Goal: Task Accomplishment & Management: Use online tool/utility

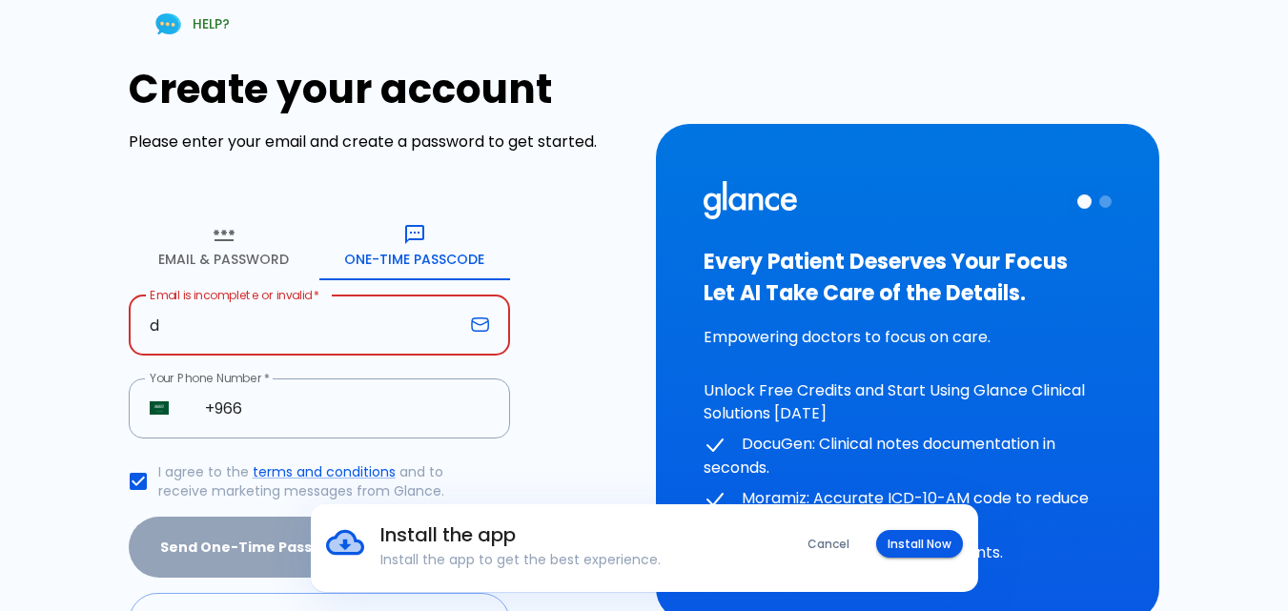
type input "d"
click at [425, 340] on form "Email & Password [SECURITY_DATA] Passcode Email is incomplete or invalid   * d …" at bounding box center [319, 431] width 381 height 439
click at [310, 323] on input "d" at bounding box center [296, 325] width 335 height 60
type input "dr_m1988"[DOMAIN_NAME]"
click at [276, 420] on input "+966" at bounding box center [347, 408] width 326 height 60
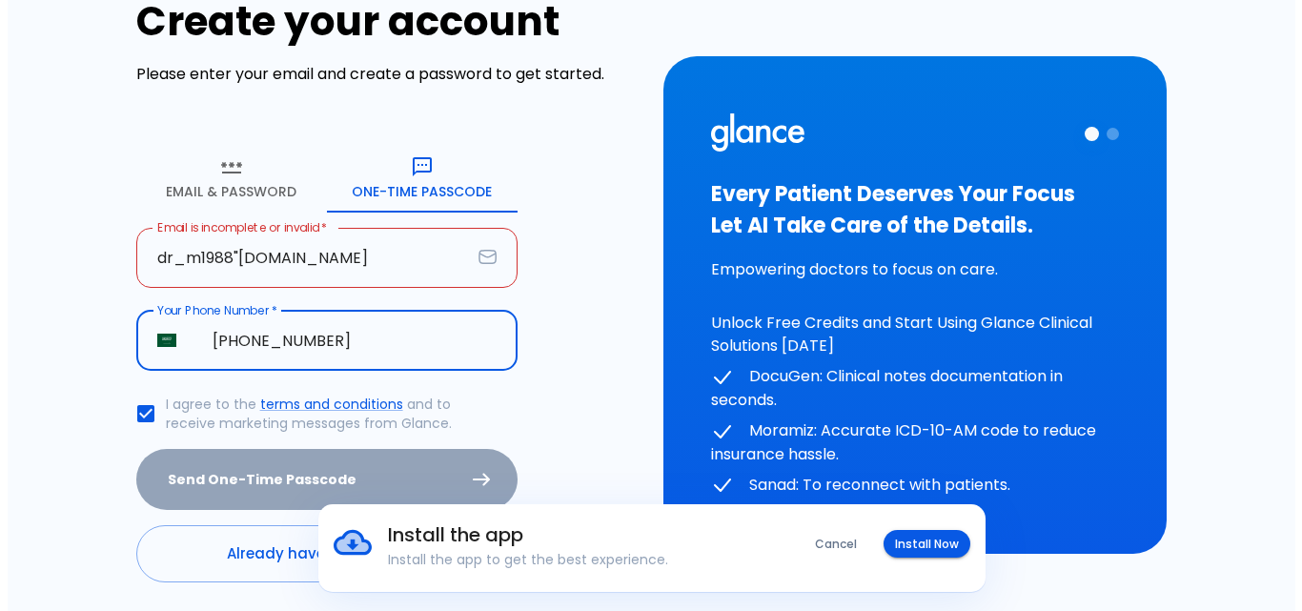
scroll to position [134, 0]
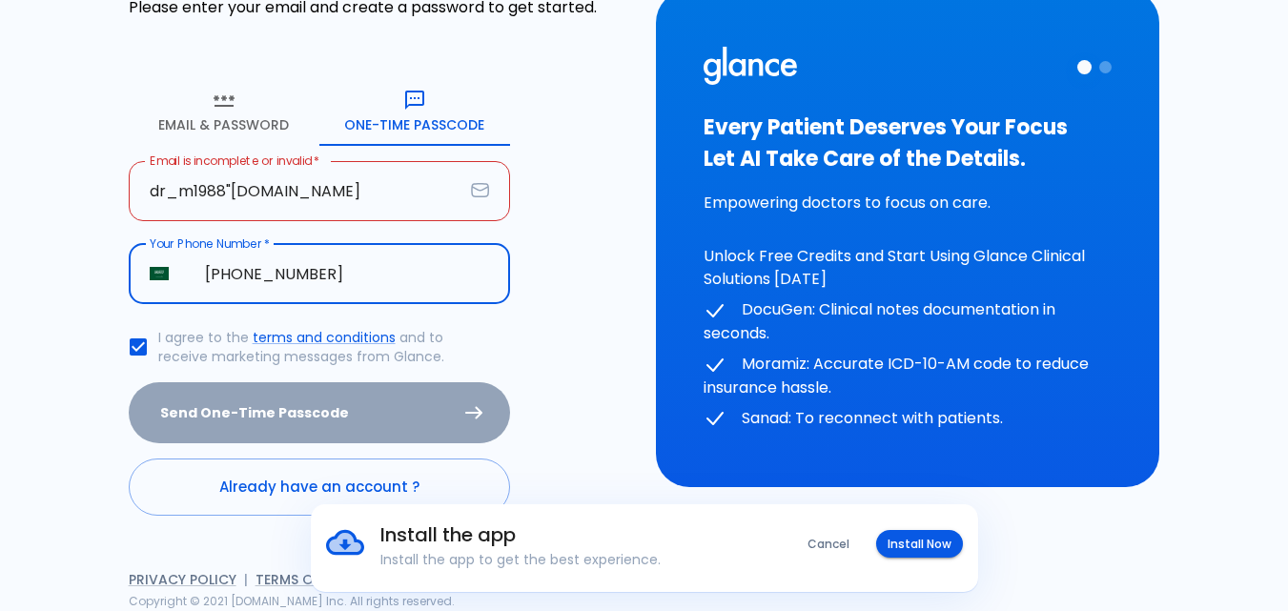
type input "[PHONE_NUMBER]"
click at [452, 423] on div "Send One-Time Passcode" at bounding box center [319, 413] width 381 height 62
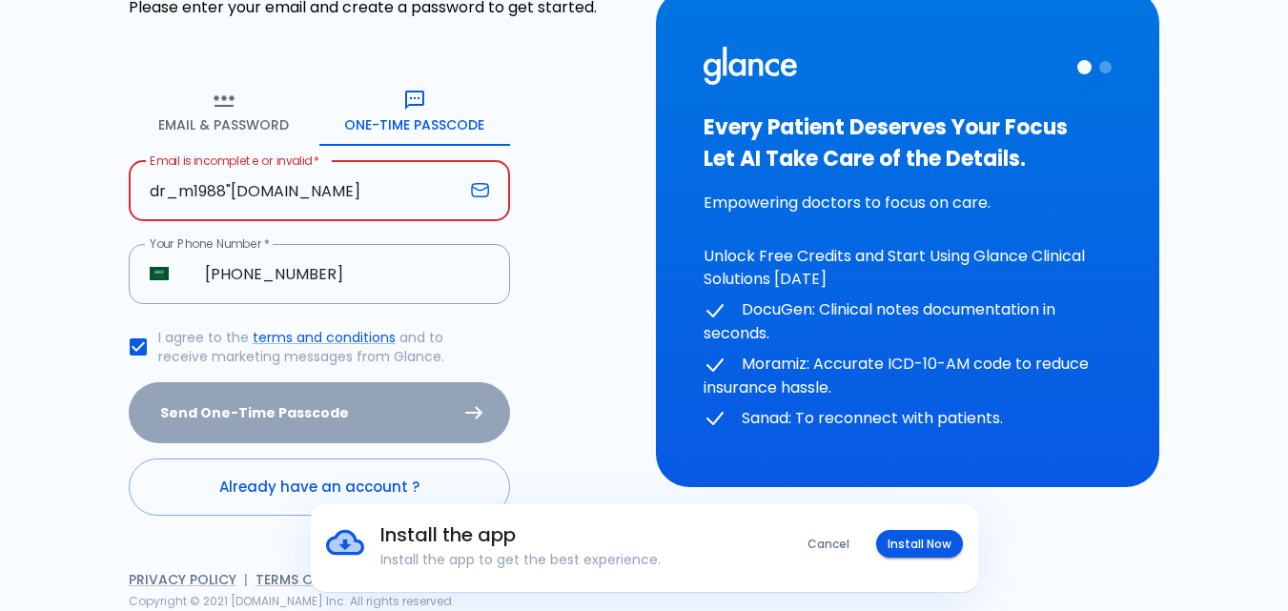
drag, startPoint x: 234, startPoint y: 189, endPoint x: 226, endPoint y: 193, distance: 9.8
click at [226, 193] on input "dr_m1988"[DOMAIN_NAME]" at bounding box center [296, 191] width 335 height 60
click at [231, 183] on input "dr_m1988"[DOMAIN_NAME]" at bounding box center [296, 191] width 335 height 60
click at [230, 185] on input "dr_m1988"[DOMAIN_NAME]" at bounding box center [296, 191] width 335 height 60
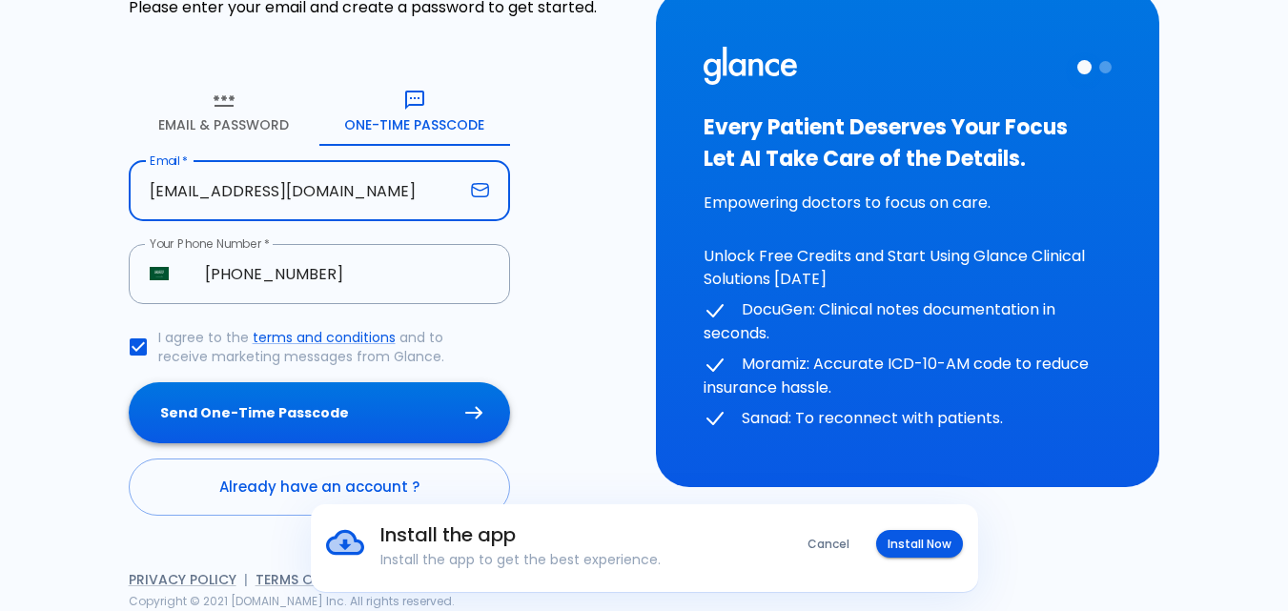
type input "[EMAIL_ADDRESS][DOMAIN_NAME]"
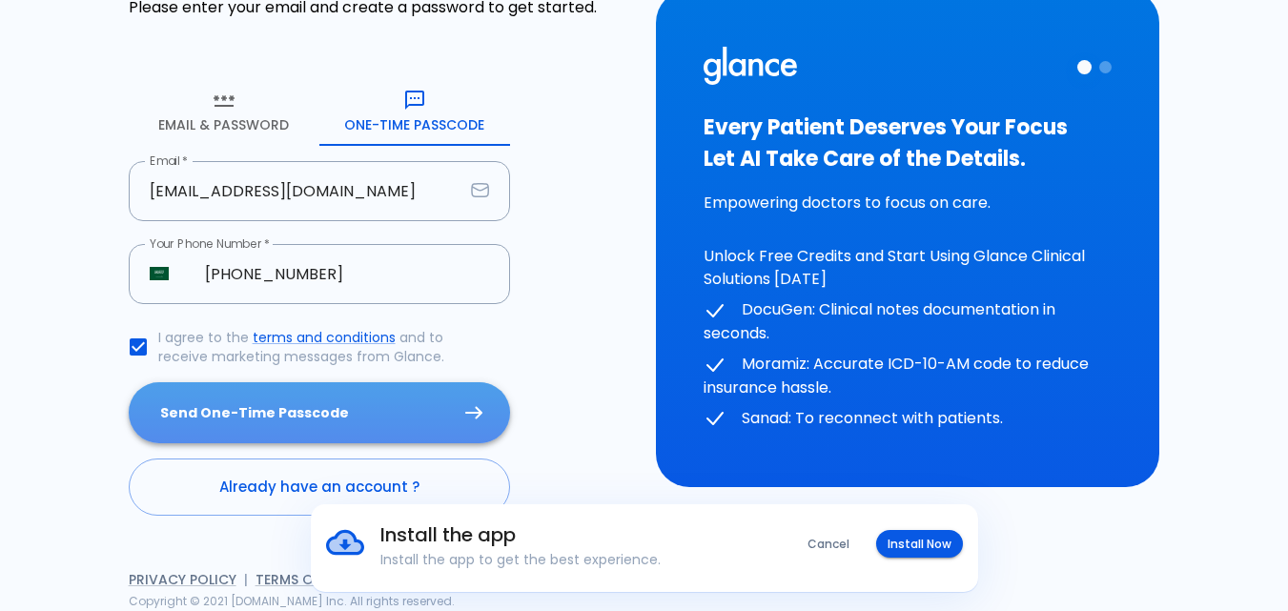
click at [368, 399] on button "Send One-Time Passcode" at bounding box center [319, 413] width 381 height 62
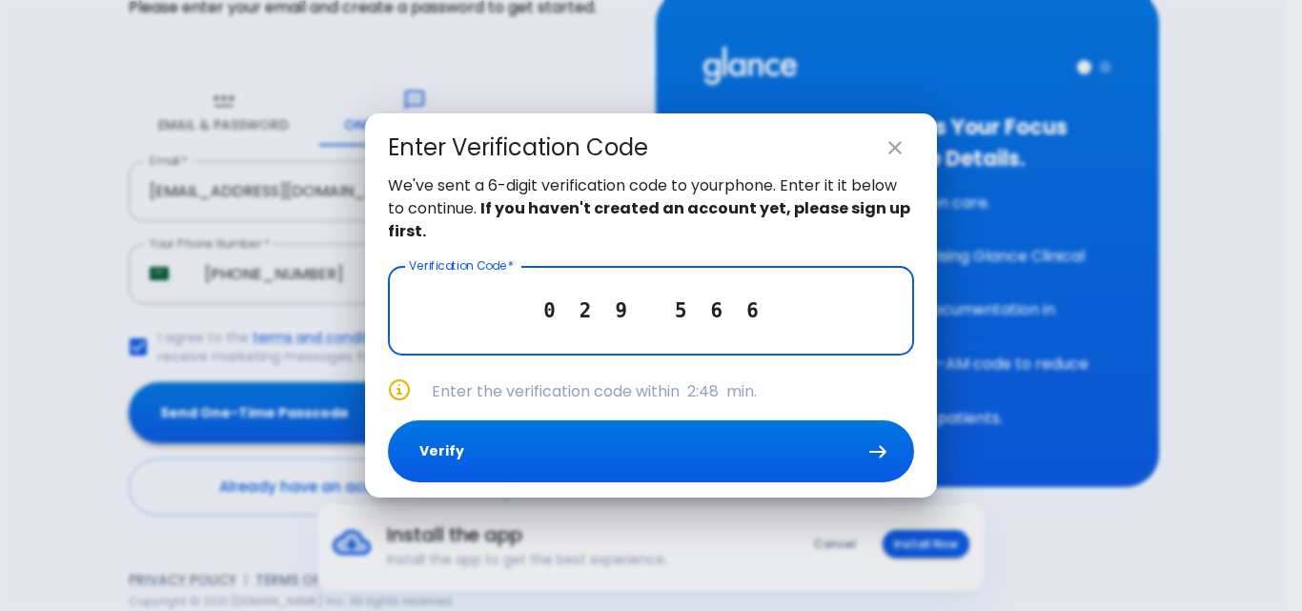
type input "0 2 9 5 6 6"
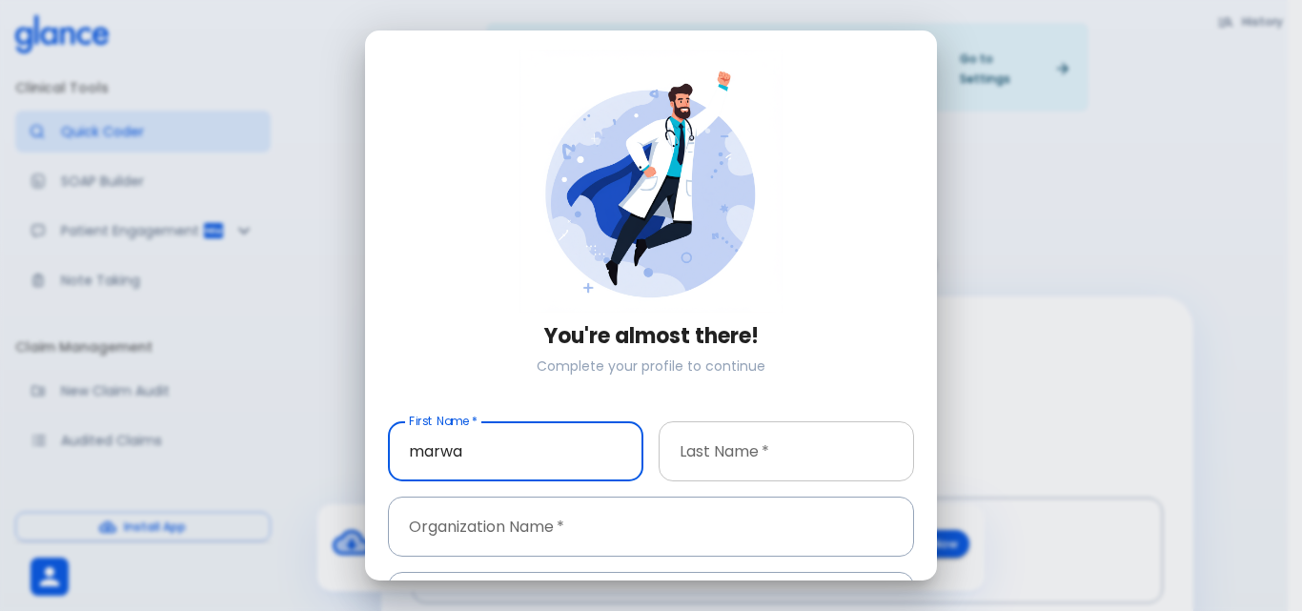
type input "marwa"
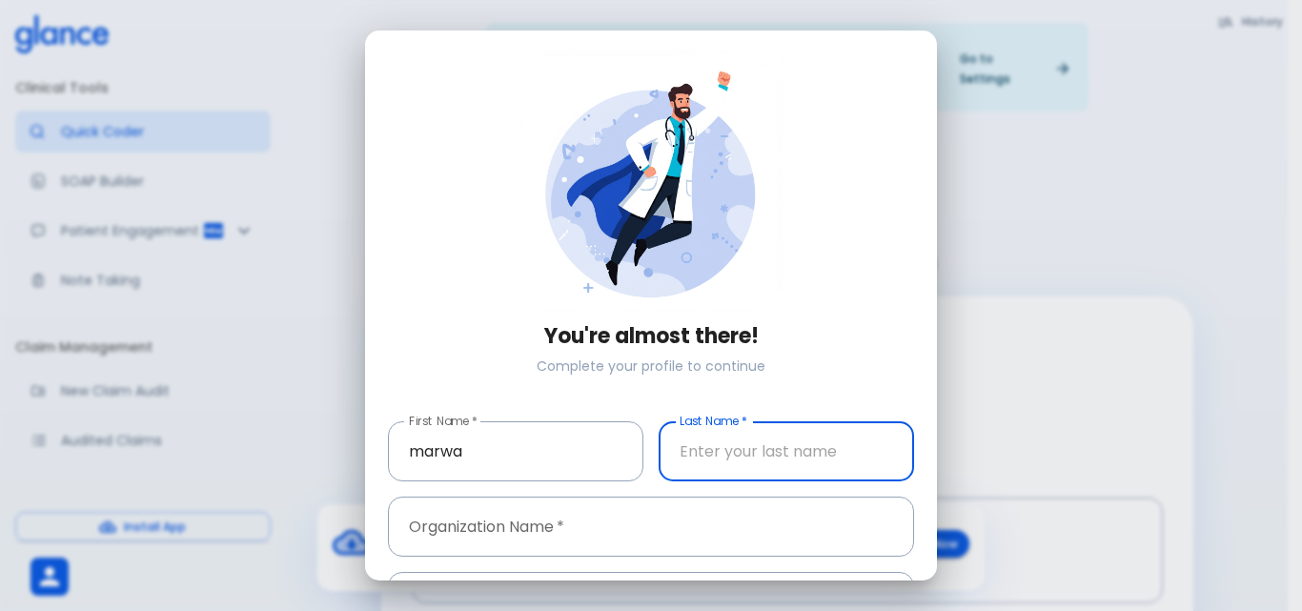
click at [728, 455] on input "text" at bounding box center [786, 451] width 255 height 60
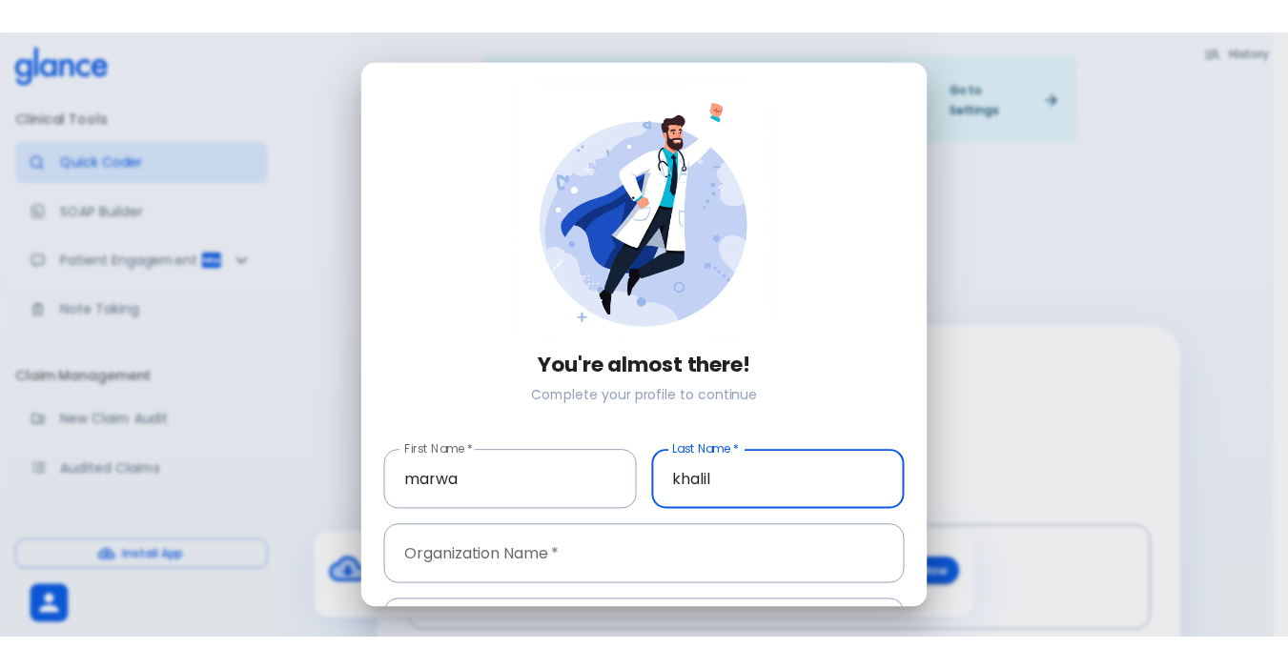
scroll to position [125, 0]
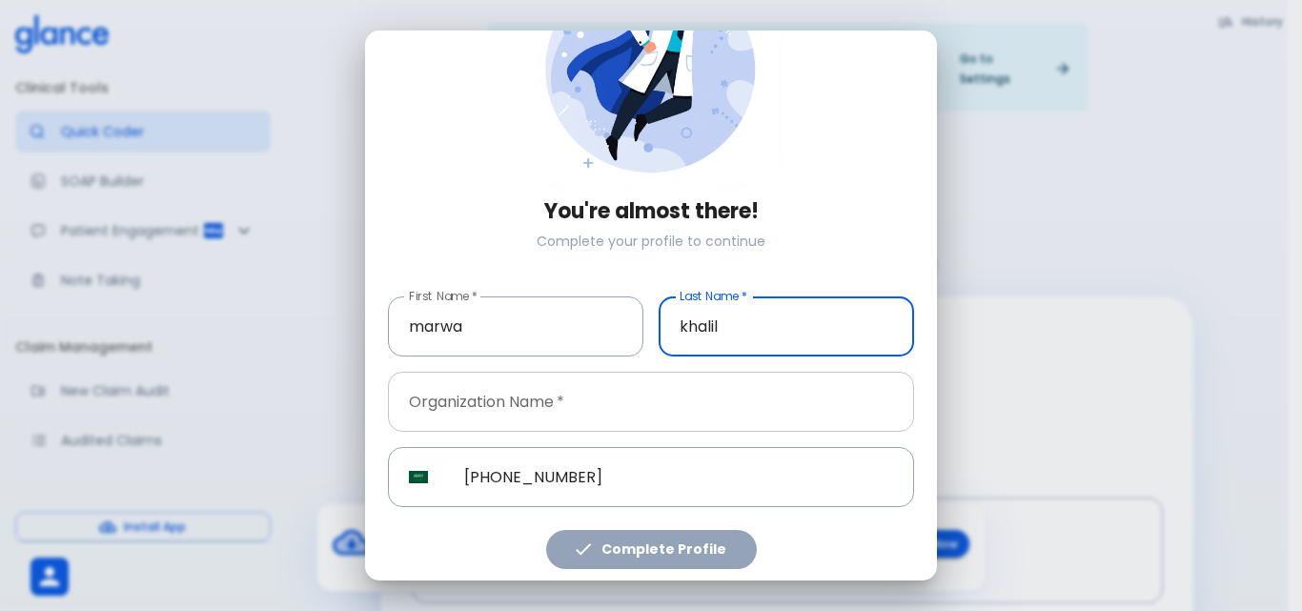
type input "khalil"
click at [621, 395] on input "text" at bounding box center [651, 402] width 526 height 60
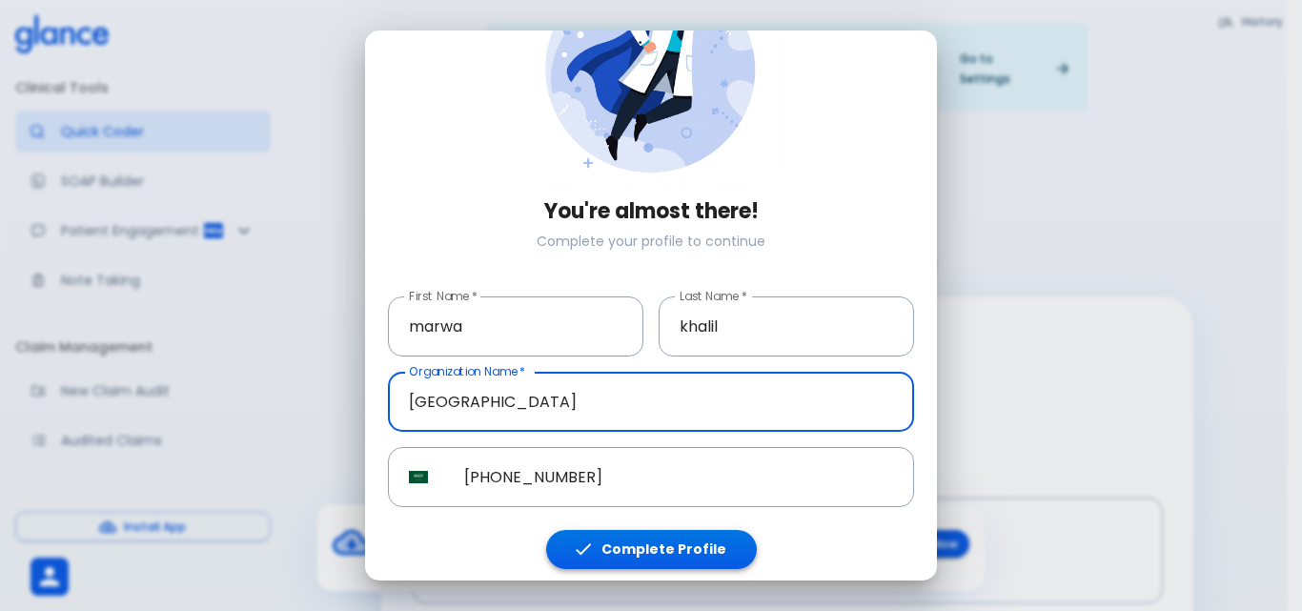
type input "[GEOGRAPHIC_DATA]"
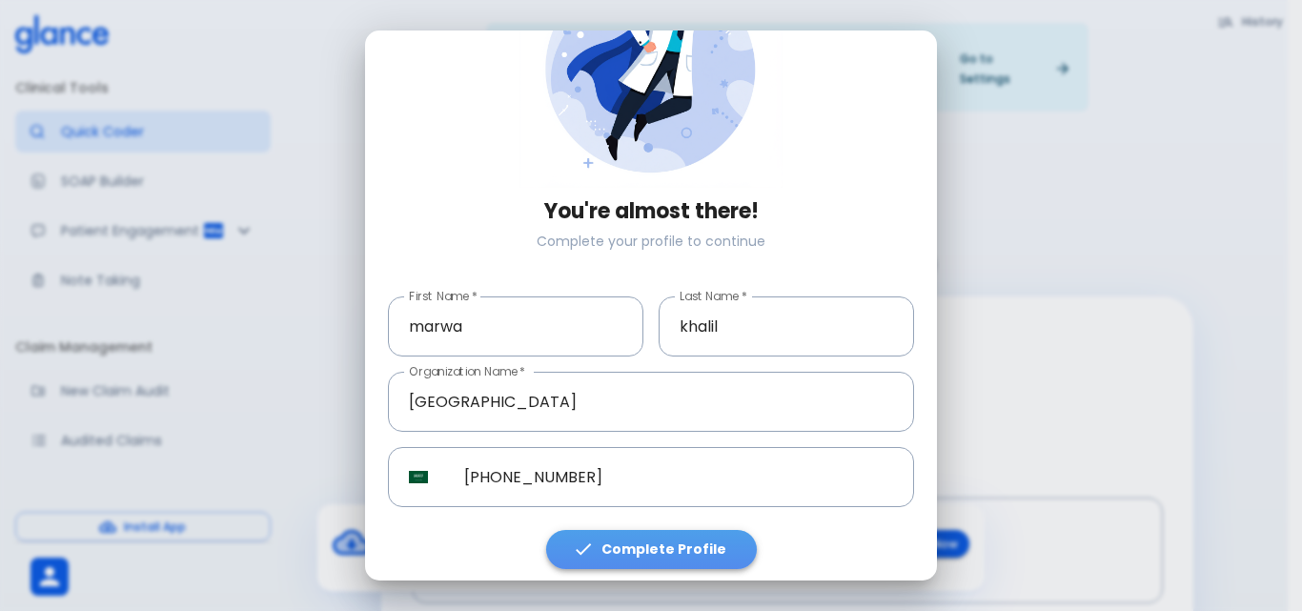
click at [687, 530] on button "Complete Profile" at bounding box center [651, 549] width 211 height 39
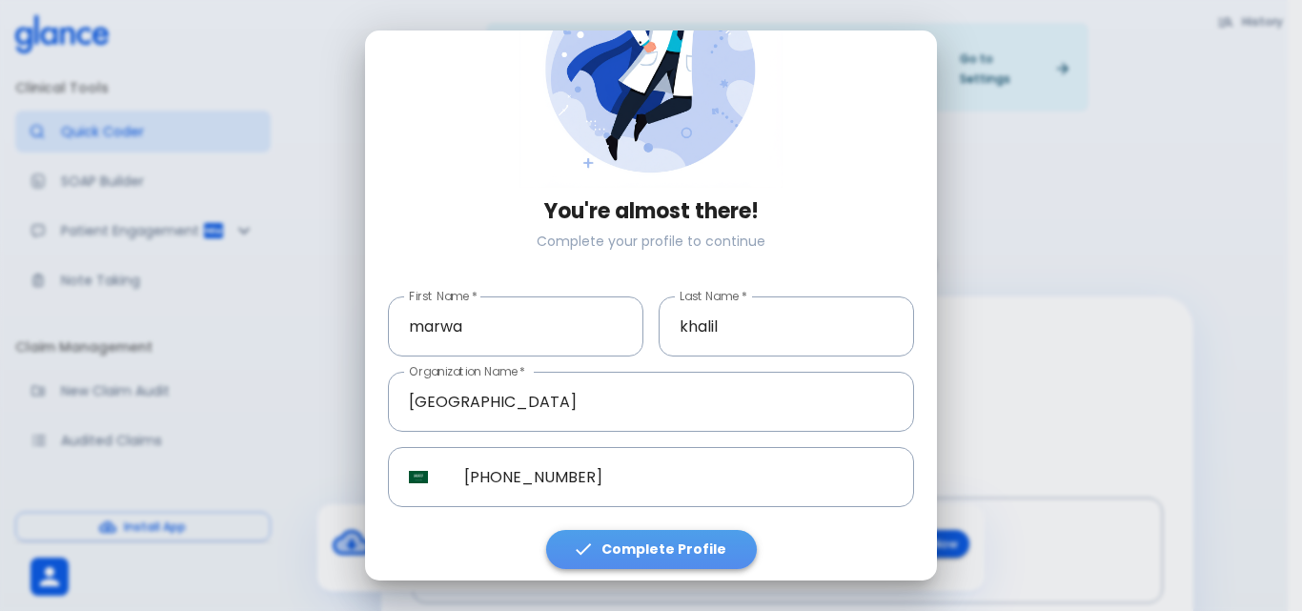
click at [687, 530] on button "Complete Profile" at bounding box center [651, 549] width 211 height 39
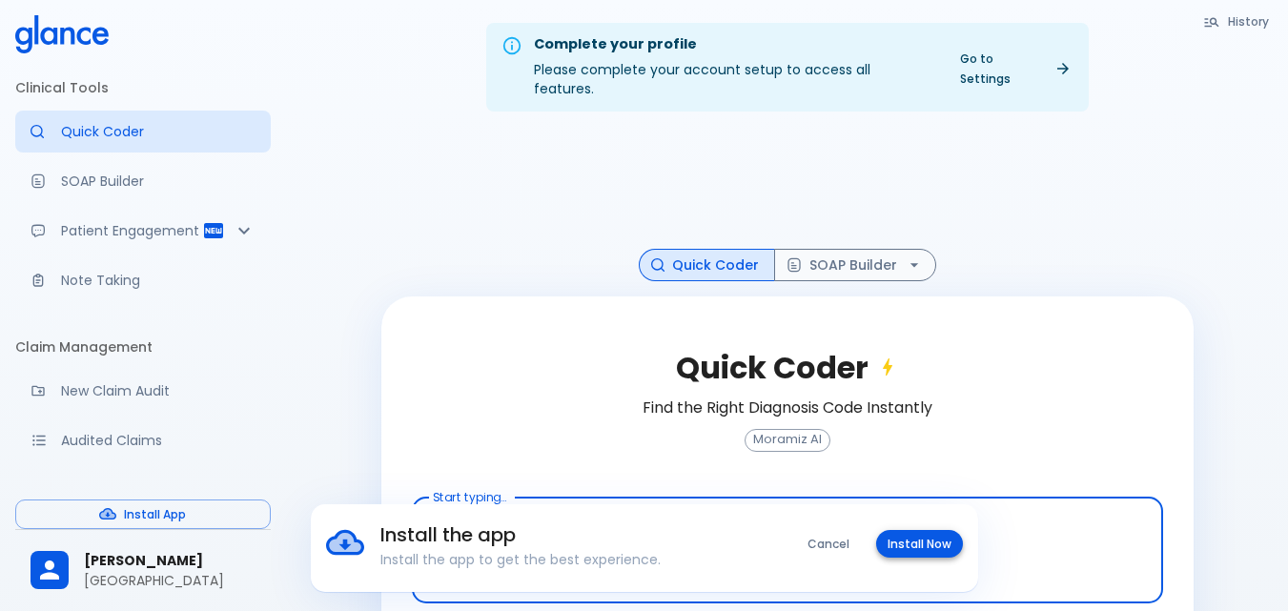
click at [912, 549] on button "Install Now" at bounding box center [919, 544] width 87 height 28
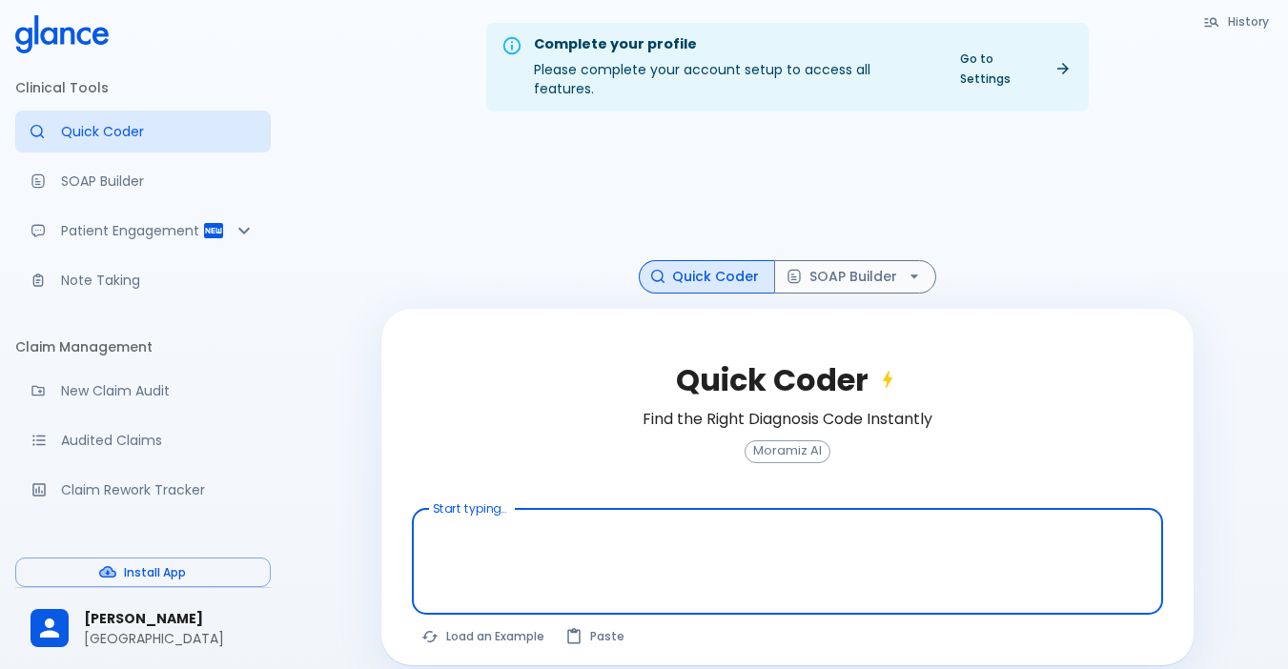
click at [591, 522] on textarea at bounding box center [787, 547] width 724 height 60
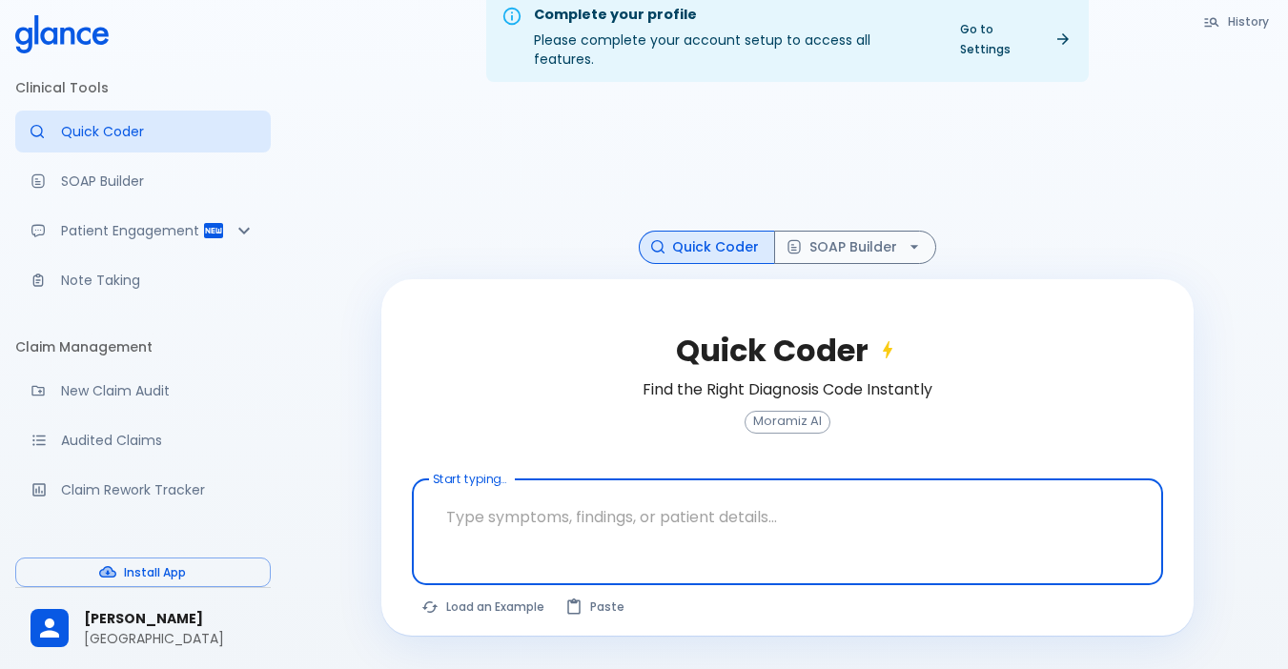
scroll to position [46, 0]
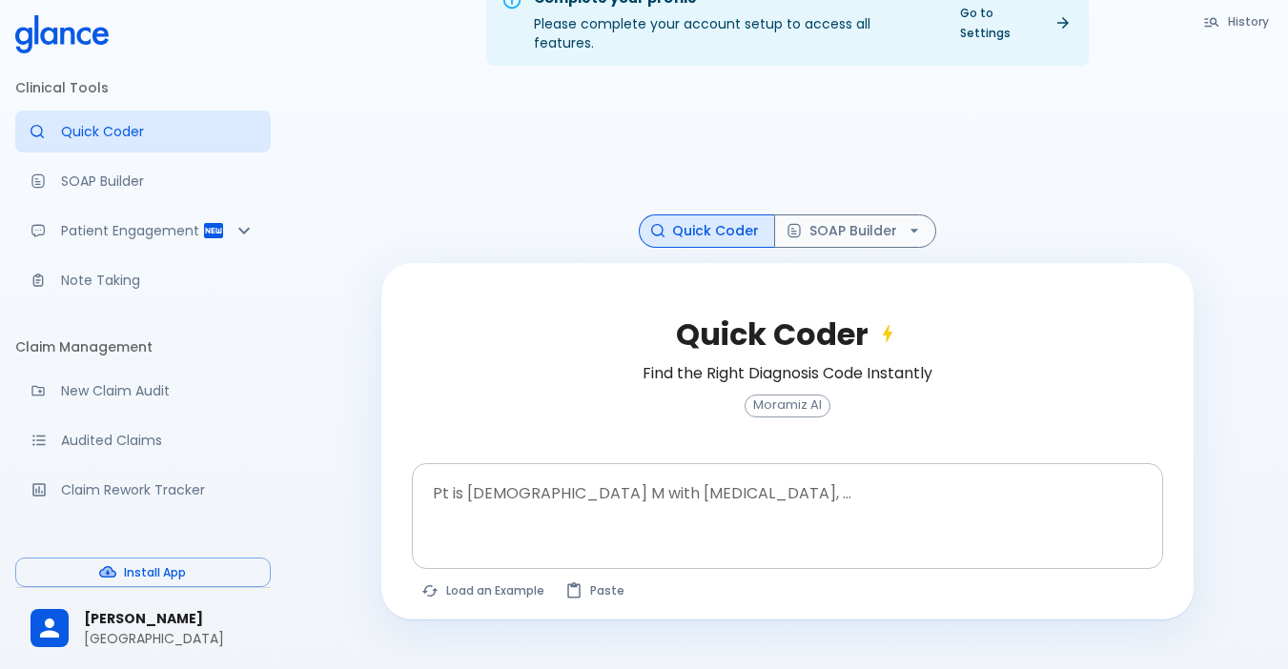
click at [757, 532] on div at bounding box center [788, 548] width 743 height 34
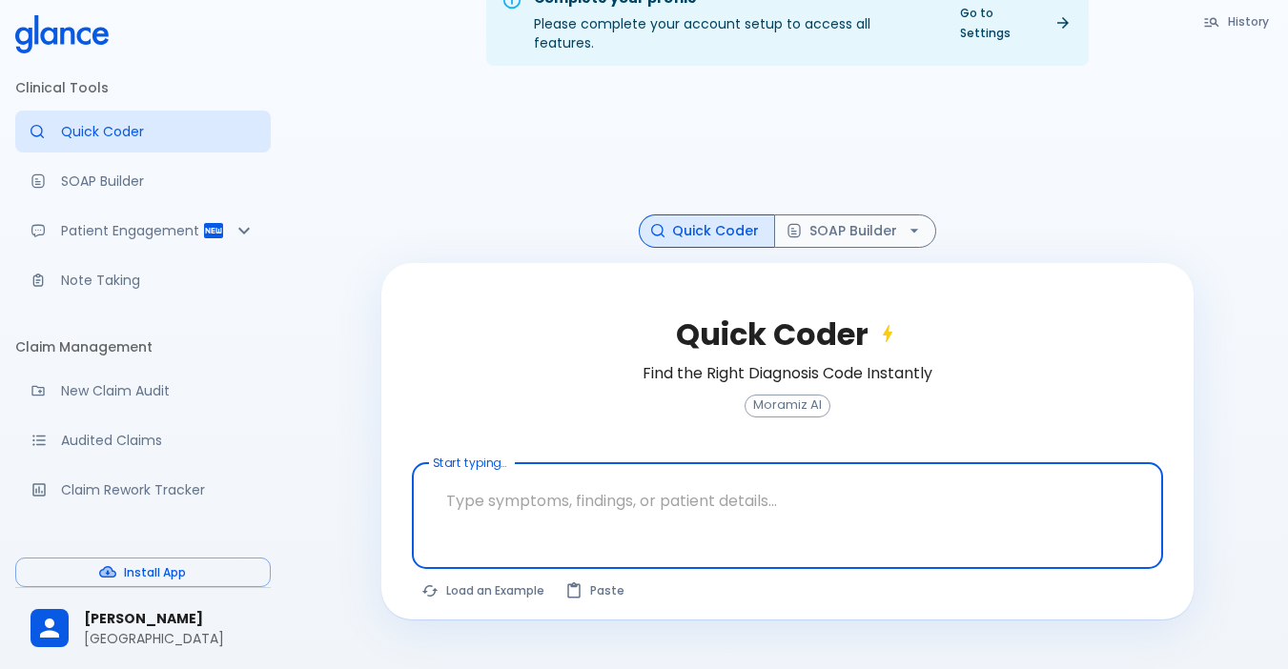
click at [738, 491] on textarea at bounding box center [787, 501] width 724 height 60
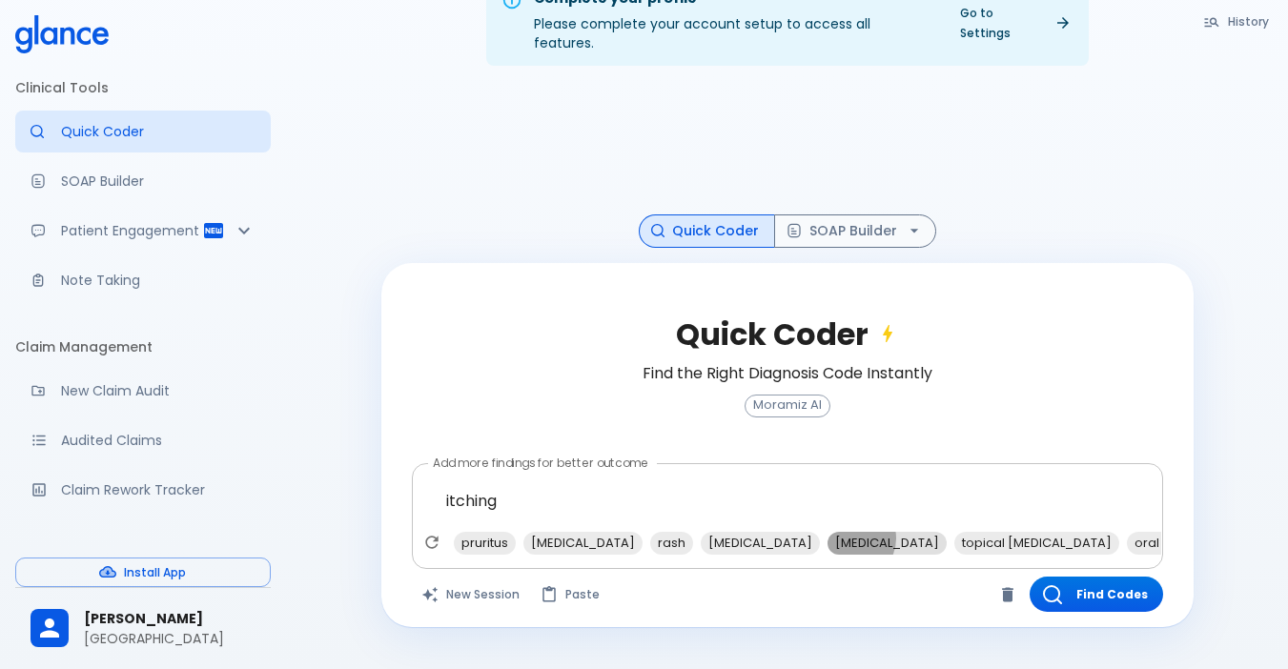
click at [827, 532] on span "[MEDICAL_DATA]" at bounding box center [886, 543] width 119 height 22
click at [843, 532] on span "topical [MEDICAL_DATA]" at bounding box center [909, 543] width 165 height 22
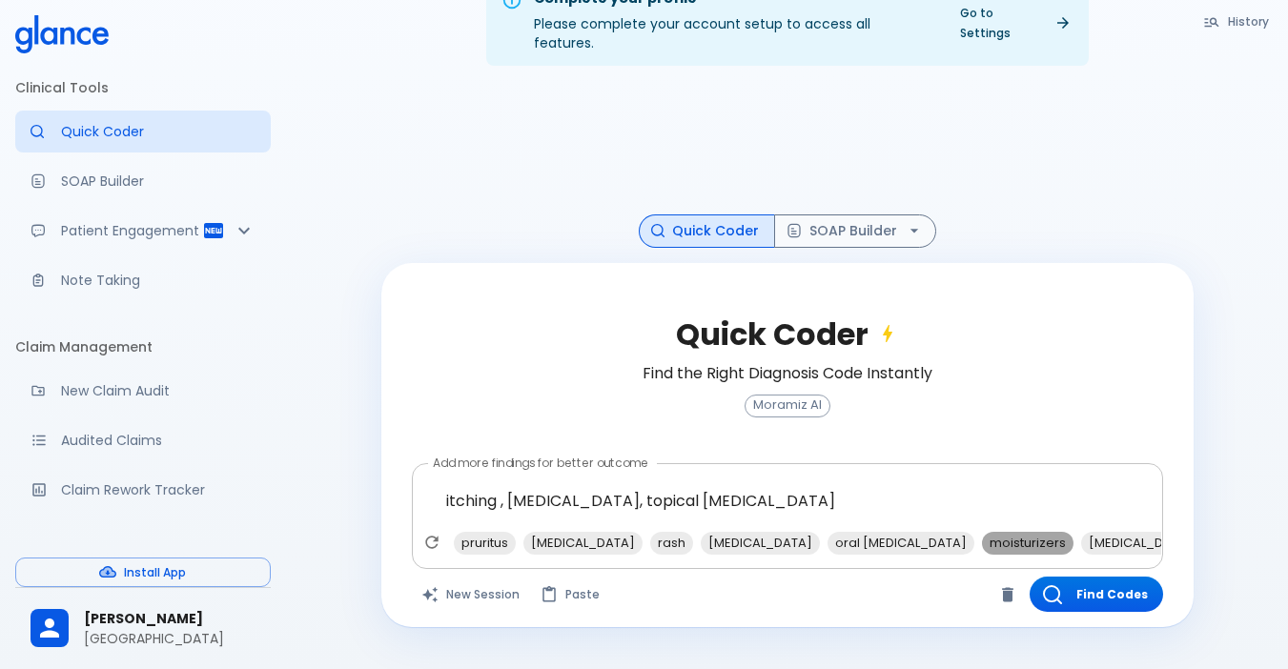
click at [982, 532] on span "moisturizers" at bounding box center [1028, 543] width 92 height 22
type textarea "itching , [MEDICAL_DATA], topical [MEDICAL_DATA], moisturizers"
click at [1138, 583] on button "Find Codes" at bounding box center [1095, 594] width 133 height 35
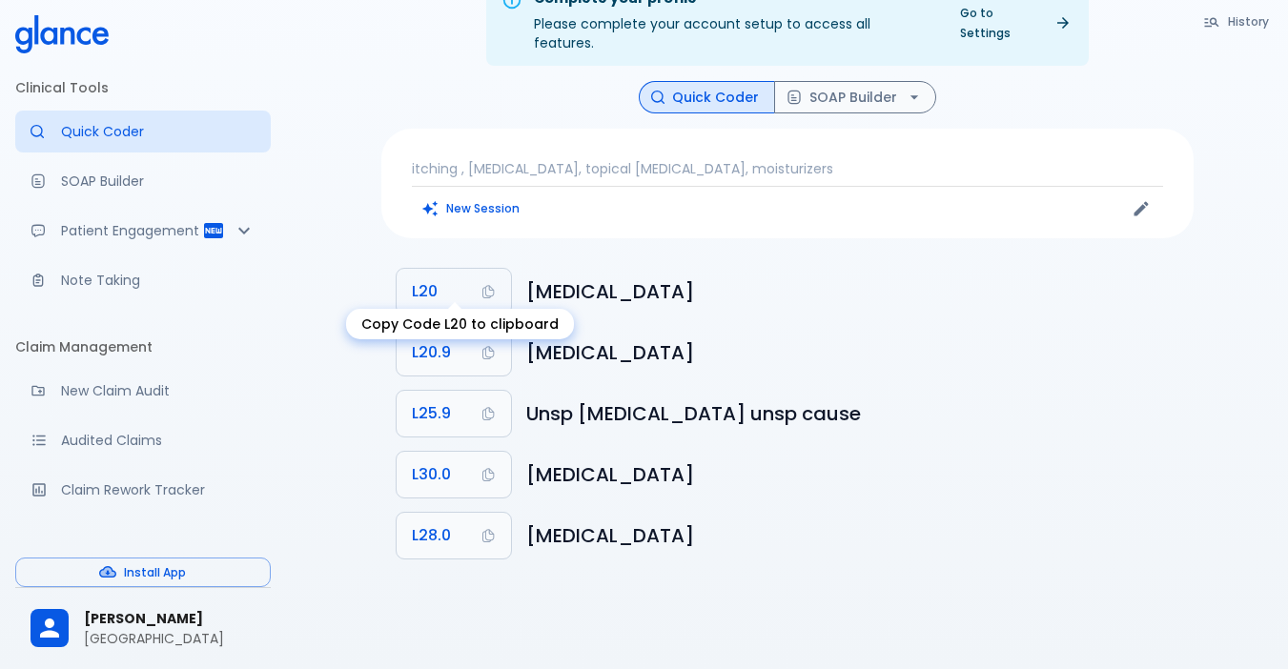
click at [405, 274] on button "L20" at bounding box center [454, 292] width 114 height 46
click at [805, 91] on button "SOAP Builder" at bounding box center [855, 97] width 162 height 33
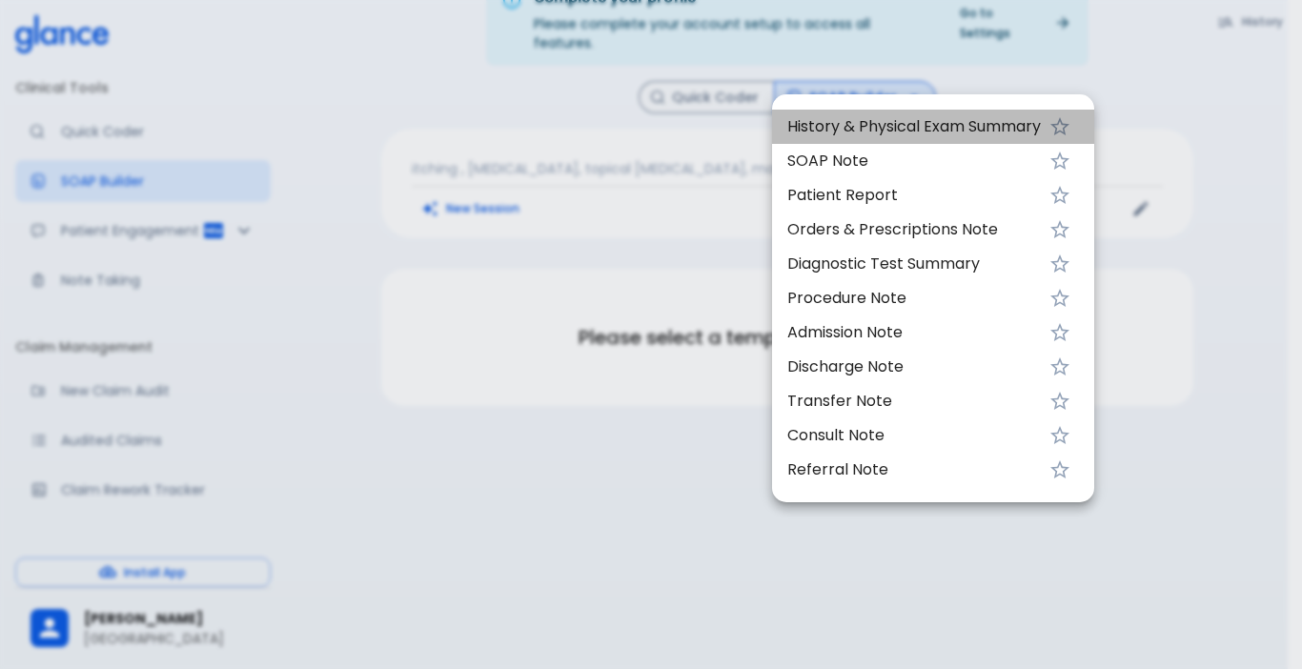
click at [888, 126] on span "History & Physical Exam Summary" at bounding box center [914, 126] width 254 height 23
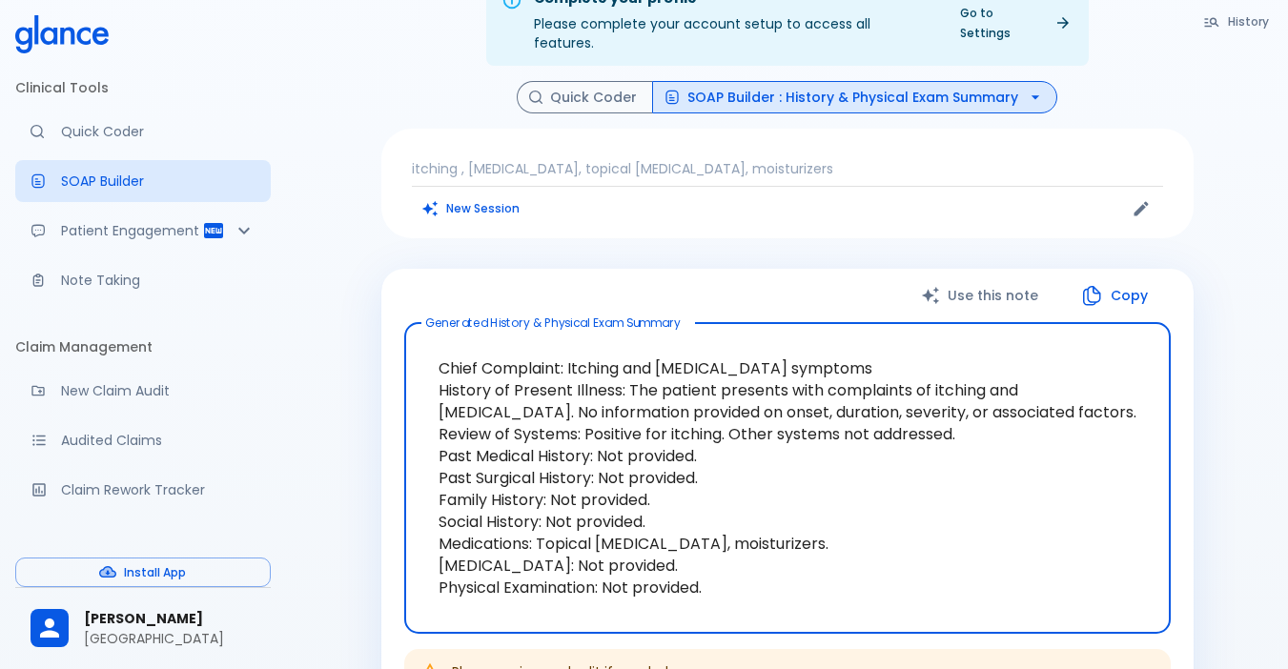
click at [1083, 284] on icon "button" at bounding box center [1091, 295] width 23 height 23
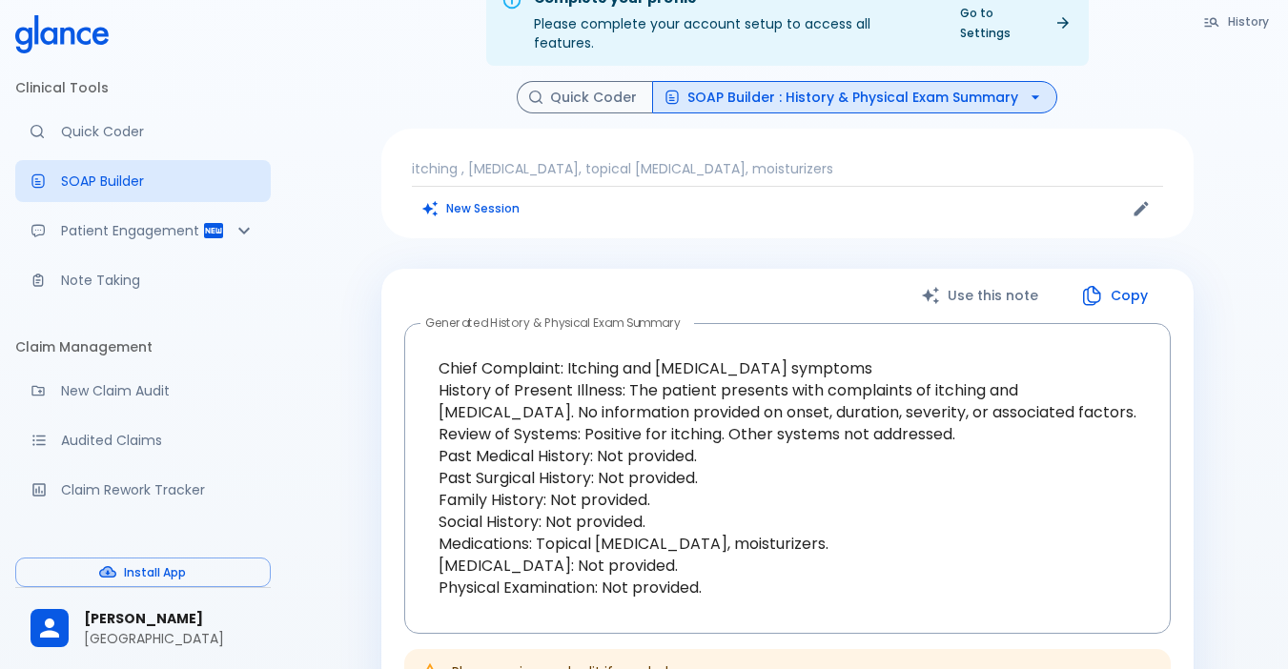
click at [1117, 276] on button "Copy" at bounding box center [1116, 295] width 110 height 39
click at [544, 85] on button "Quick Coder" at bounding box center [585, 97] width 136 height 33
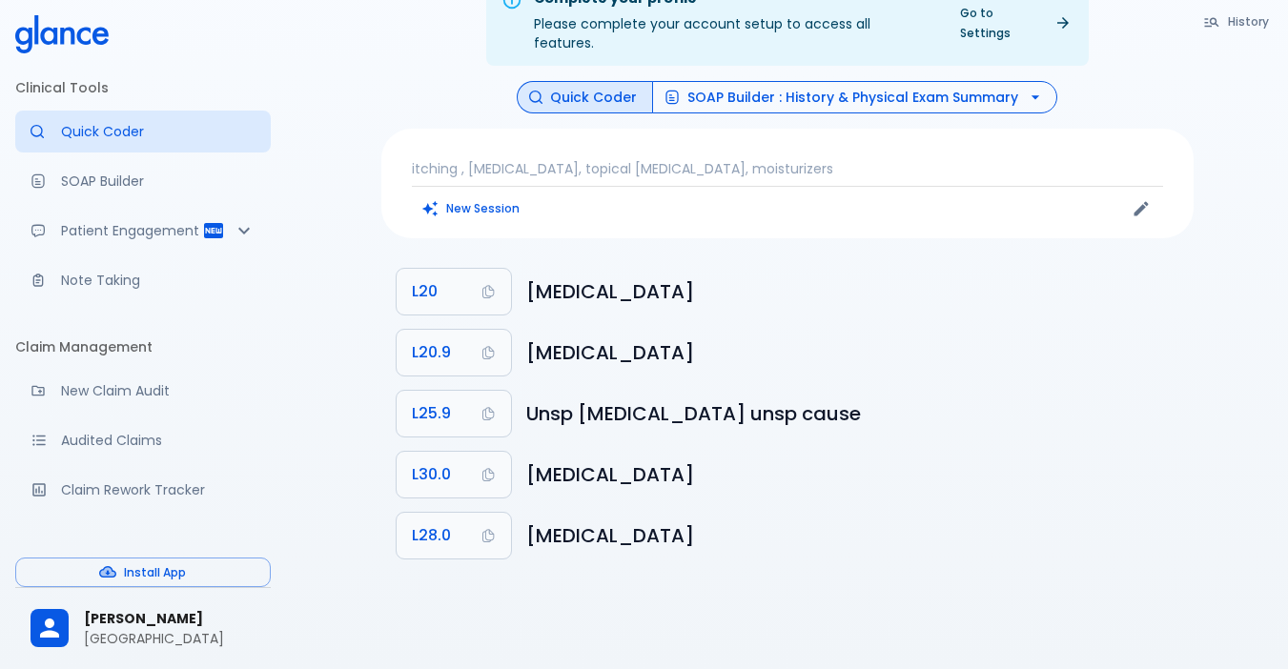
click at [885, 84] on button "SOAP Builder : History & Physical Exam Summary" at bounding box center [854, 97] width 405 height 33
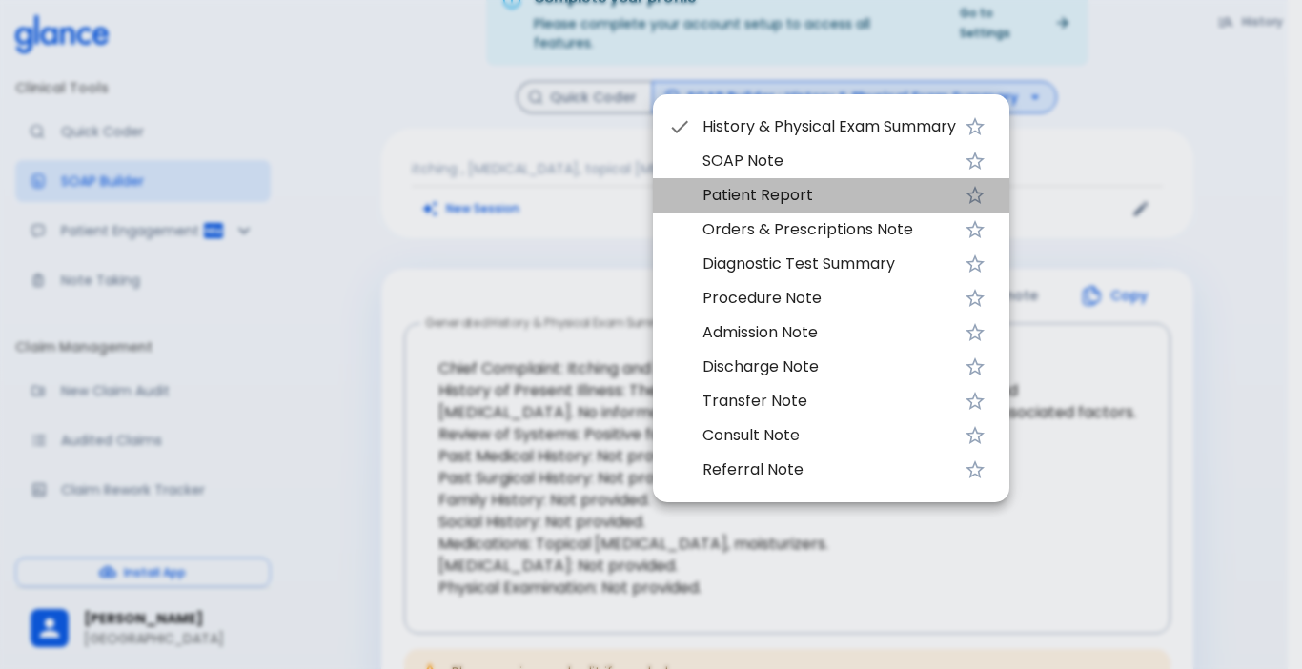
click at [717, 204] on span "Patient Report" at bounding box center [829, 195] width 254 height 23
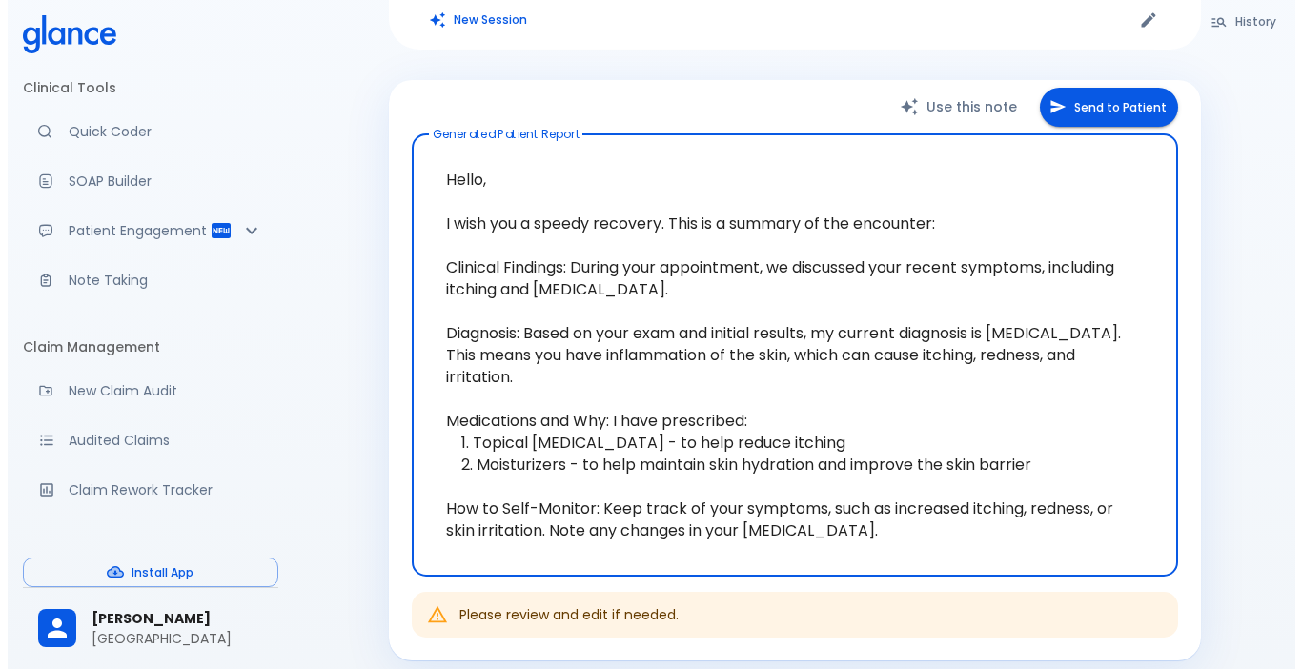
scroll to position [236, 0]
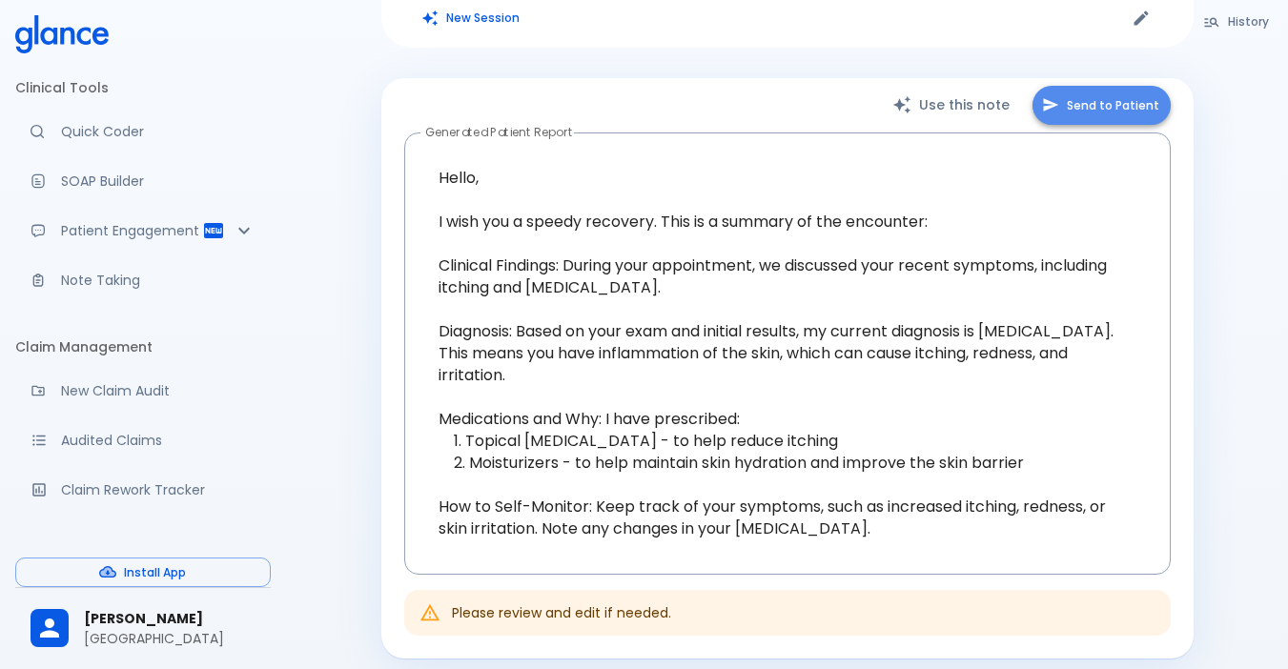
click at [1101, 86] on button "Send to Patient" at bounding box center [1101, 105] width 138 height 39
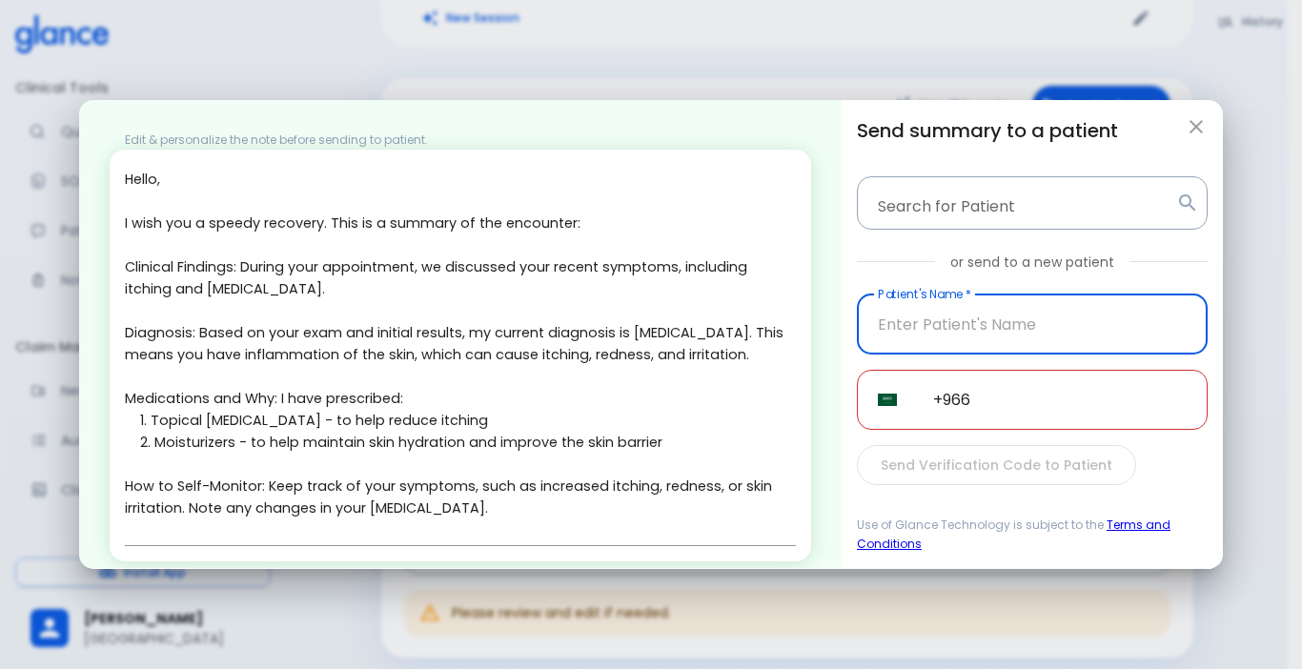
scroll to position [69, 0]
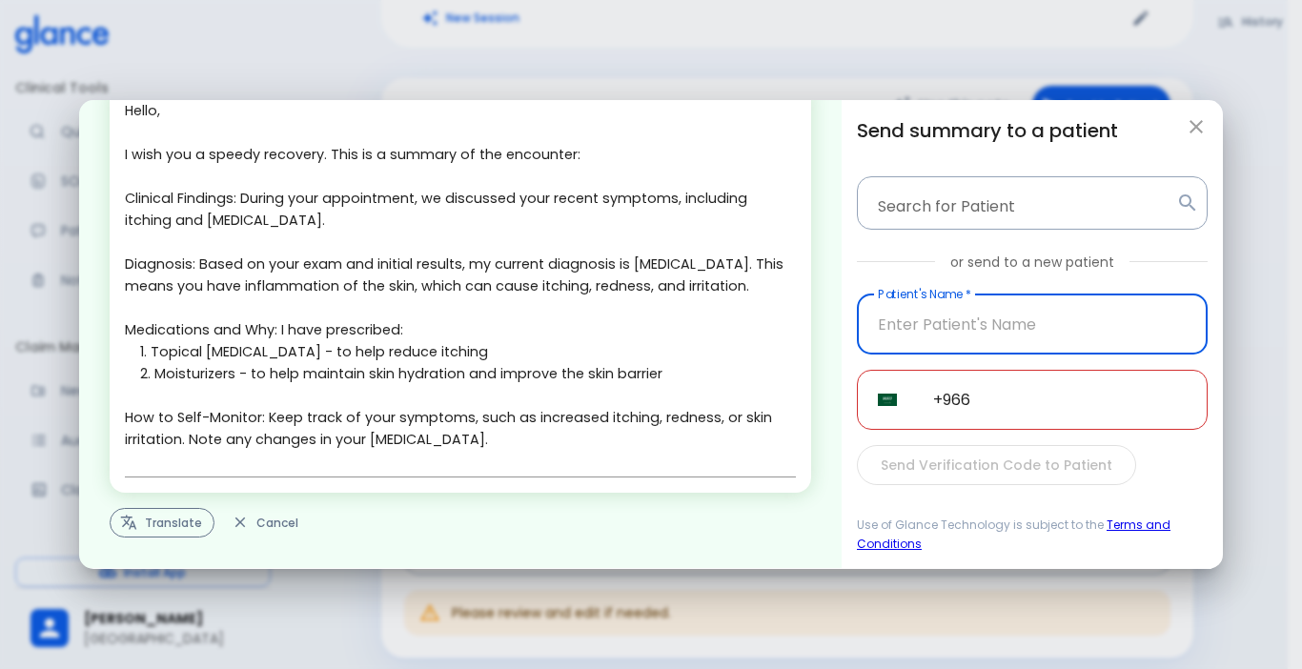
click at [167, 522] on button "Translate" at bounding box center [162, 523] width 105 height 30
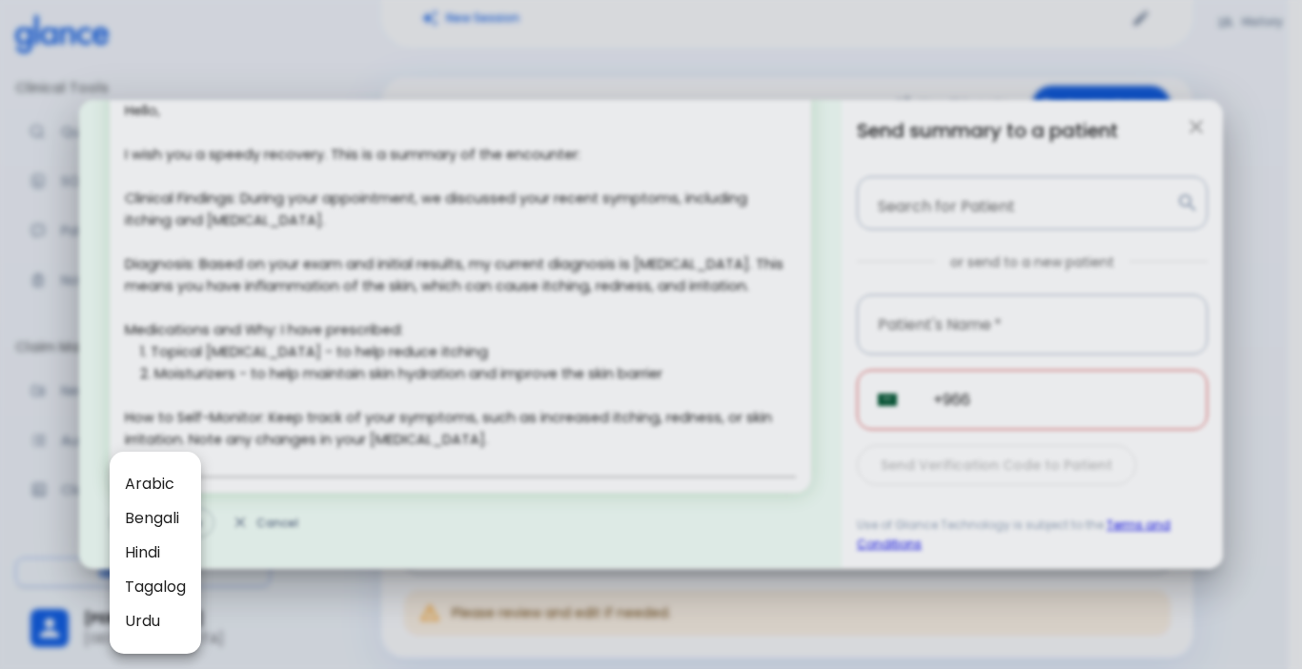
click at [157, 482] on span "Arabic" at bounding box center [155, 484] width 61 height 23
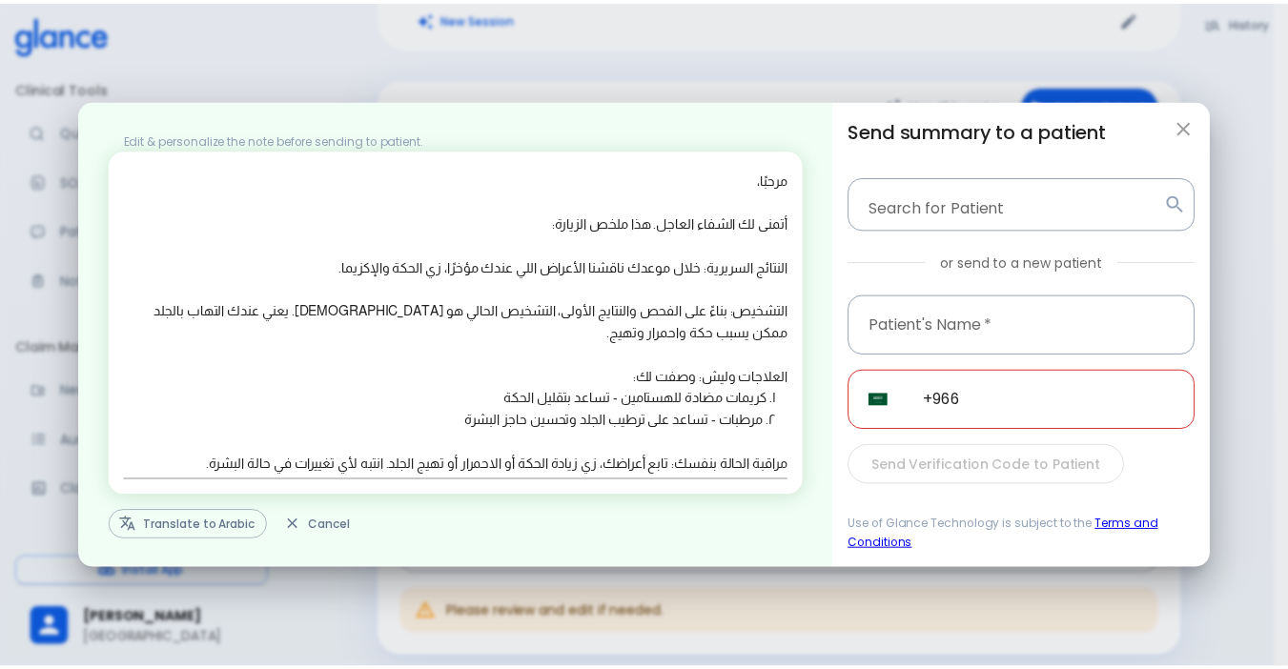
scroll to position [3, 0]
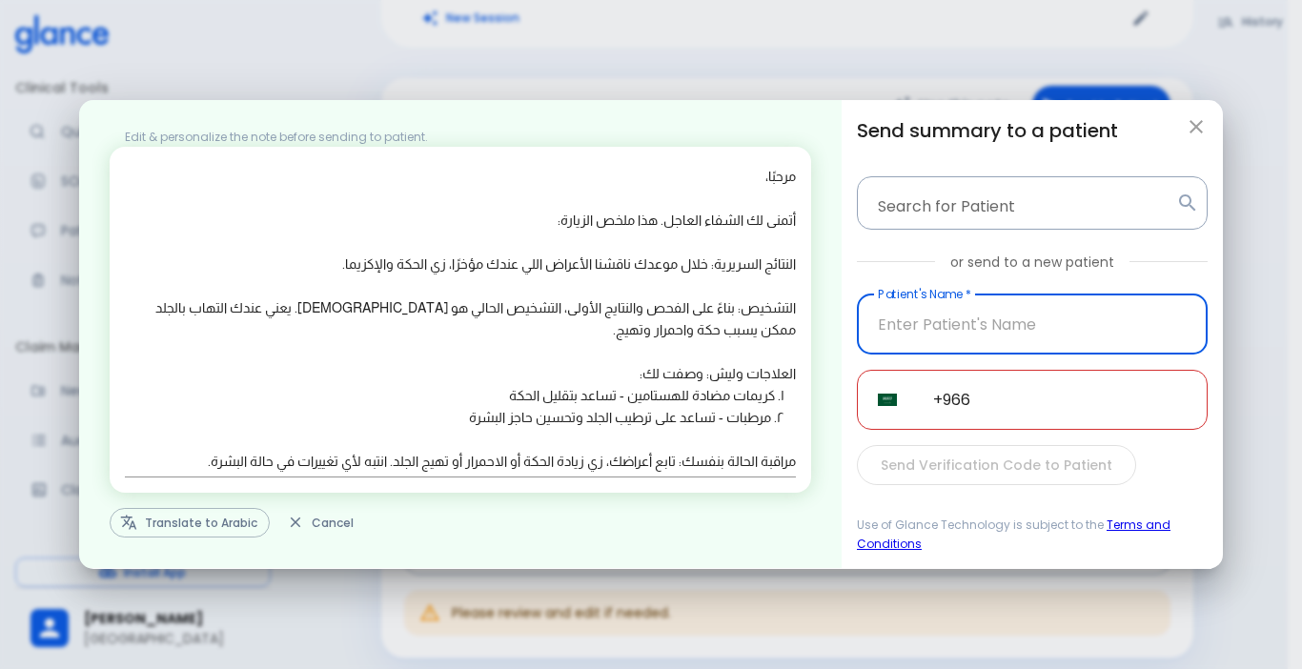
click at [1016, 336] on input "text" at bounding box center [1032, 325] width 351 height 60
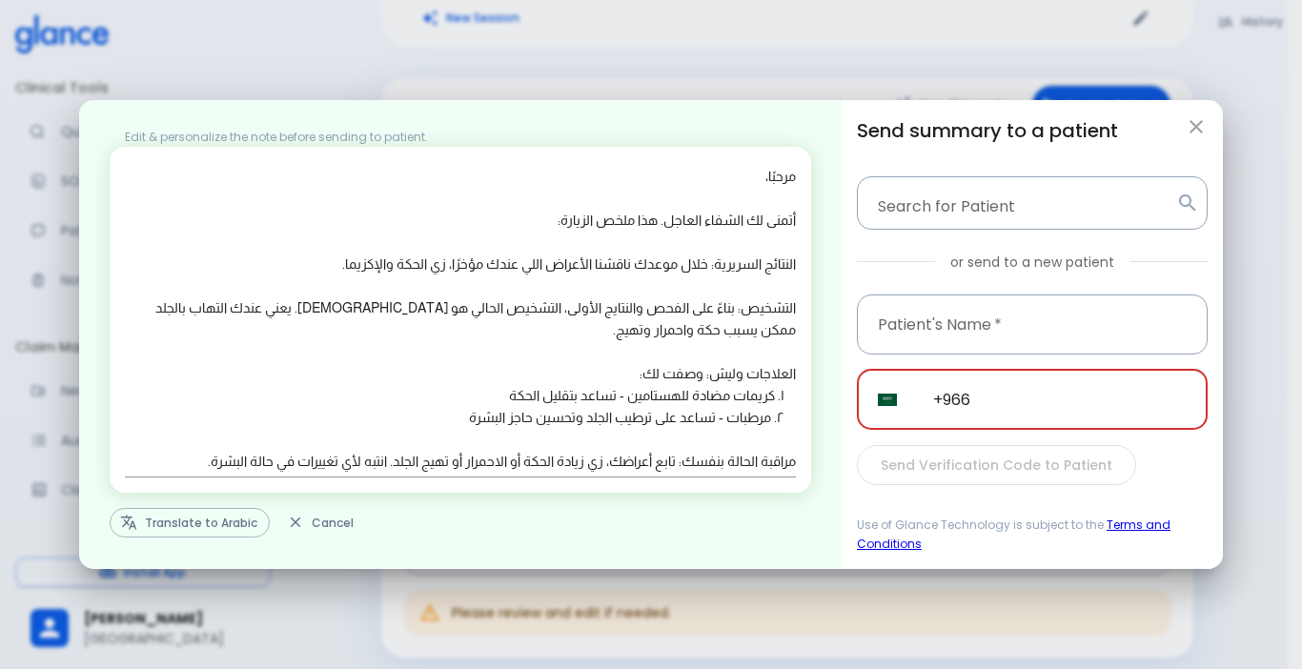
click at [1027, 407] on input "+966" at bounding box center [1059, 400] width 295 height 60
click at [1204, 126] on icon "button" at bounding box center [1196, 126] width 23 height 23
type textarea "Hello, I wish you a speedy recovery. This is a summary of the encounter: Clinic…"
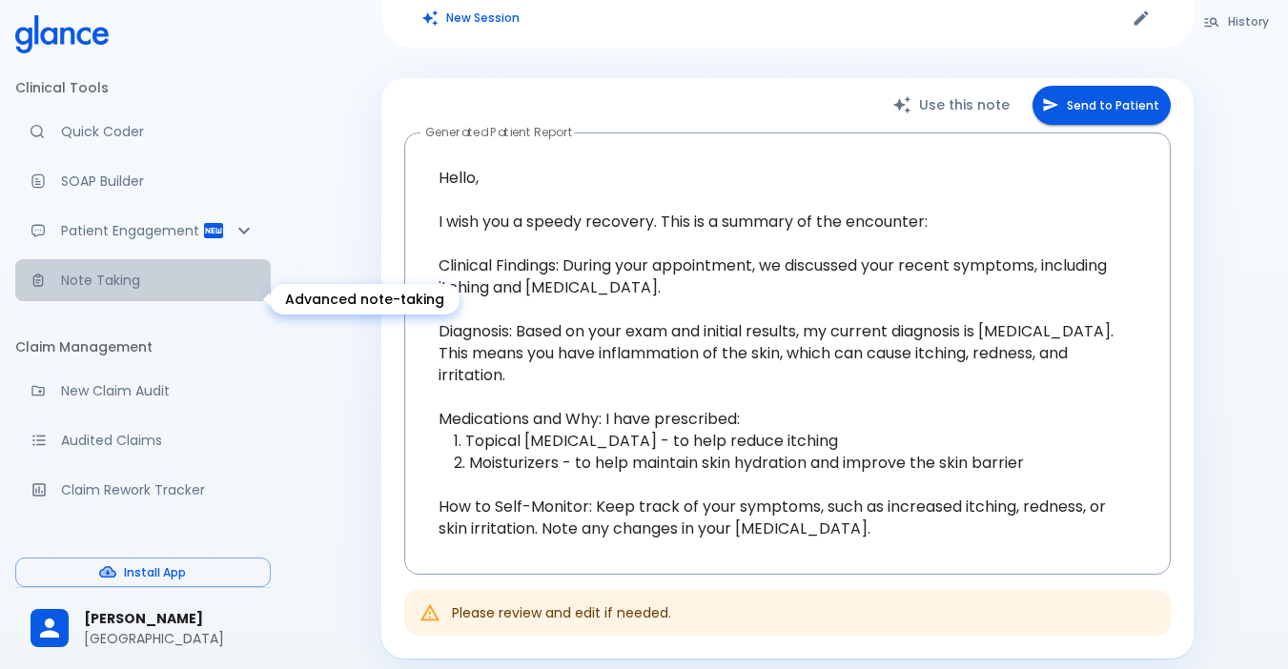
click at [172, 290] on p "Note Taking" at bounding box center [158, 280] width 194 height 19
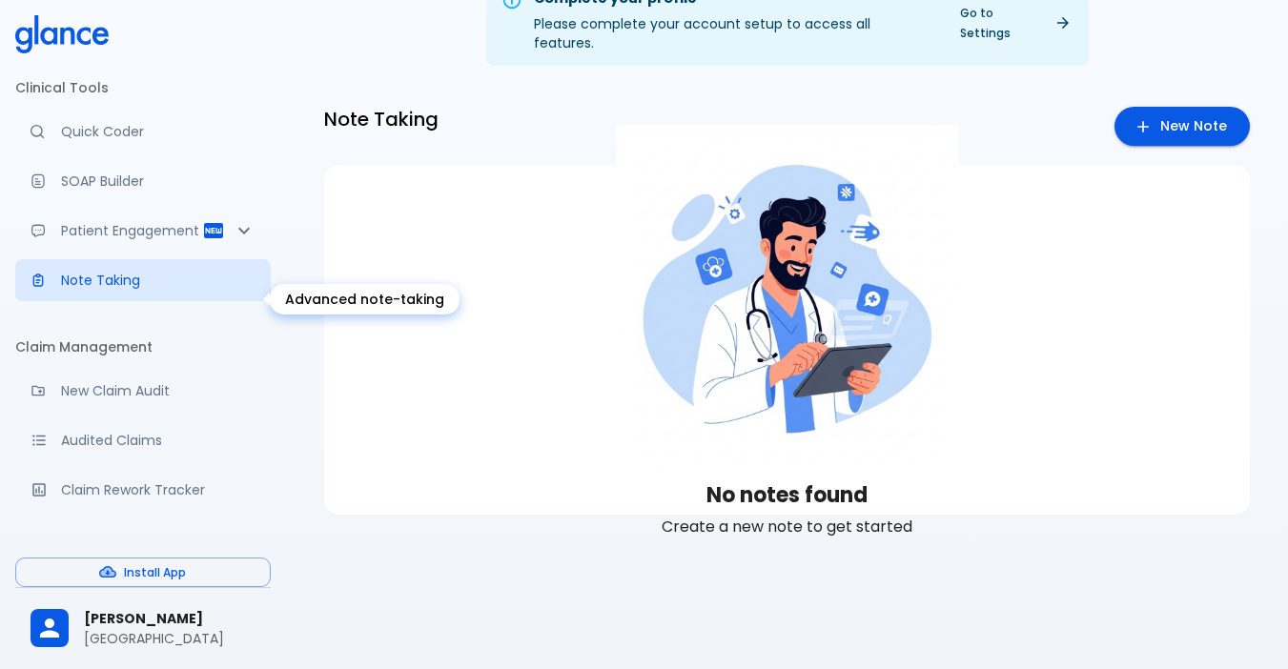
scroll to position [46, 0]
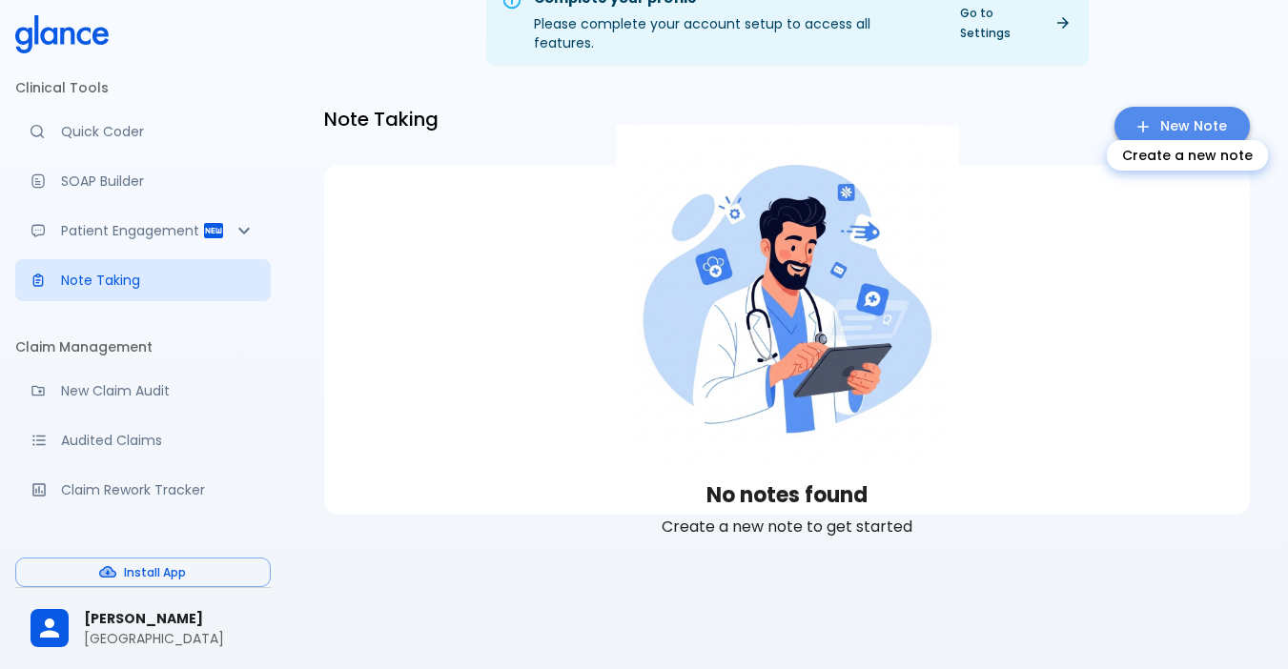
click at [1208, 110] on link "New Note" at bounding box center [1181, 126] width 135 height 39
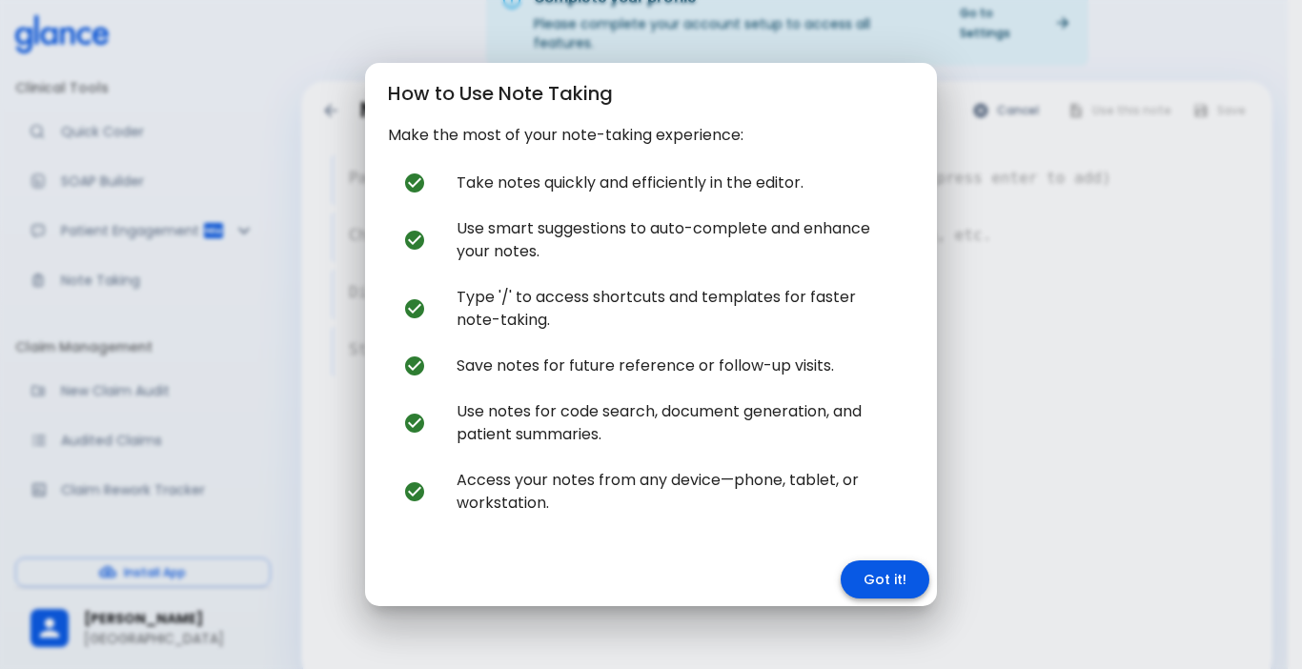
click at [905, 581] on button "Got it!" at bounding box center [885, 579] width 89 height 39
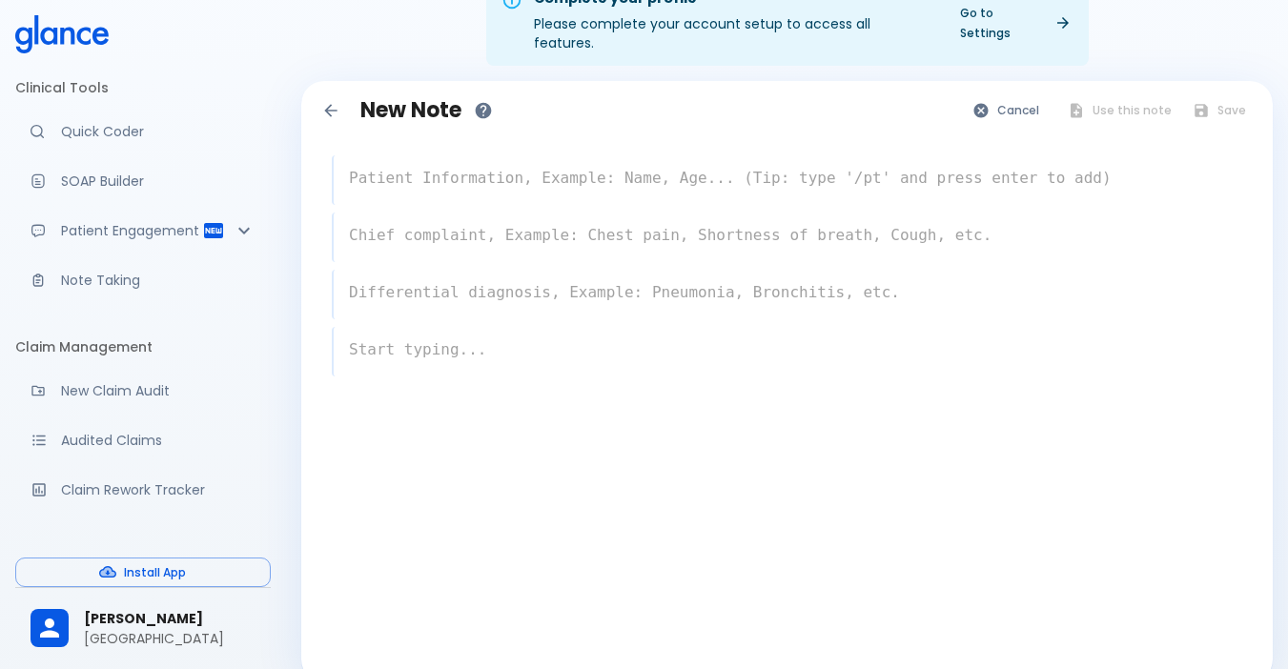
click at [394, 159] on textarea at bounding box center [788, 178] width 908 height 38
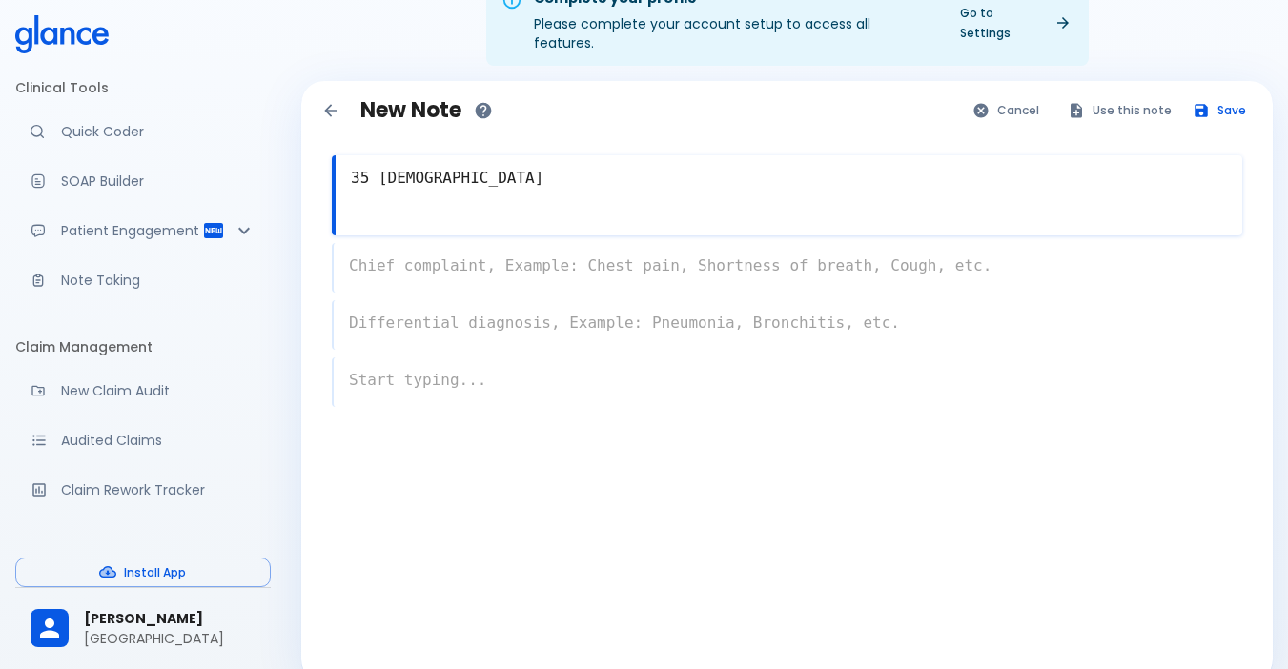
type textarea "35 [DEMOGRAPHIC_DATA]"
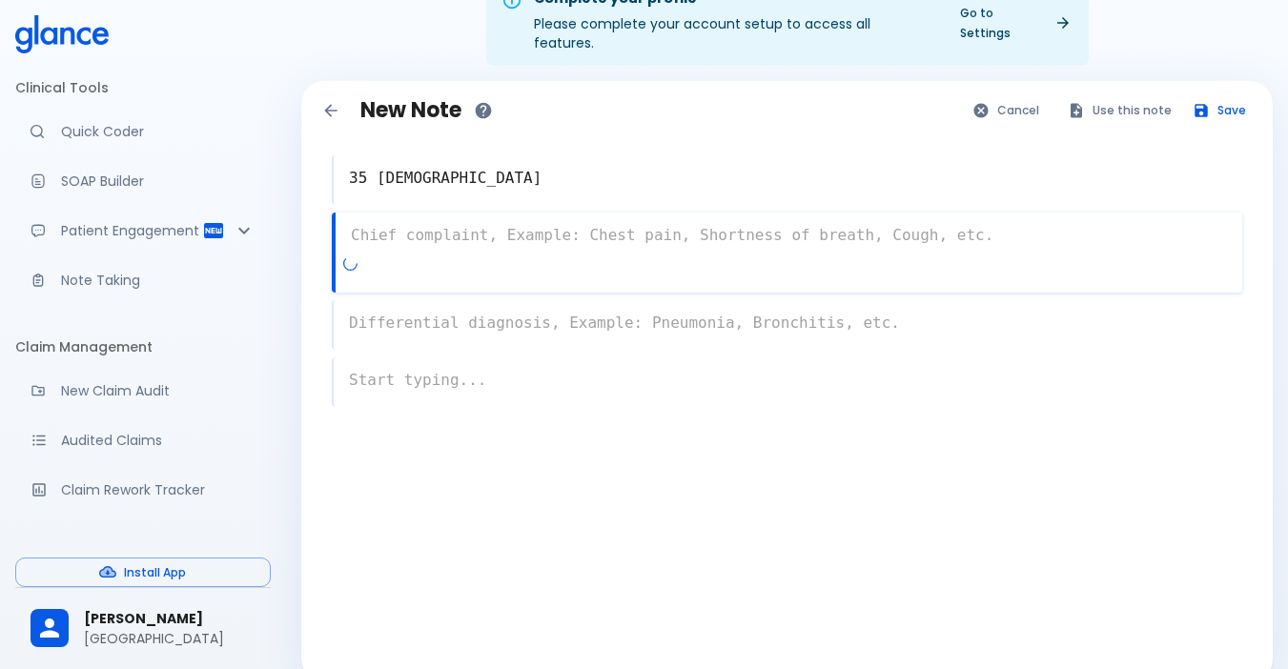
click at [441, 236] on div "x" at bounding box center [787, 253] width 910 height 80
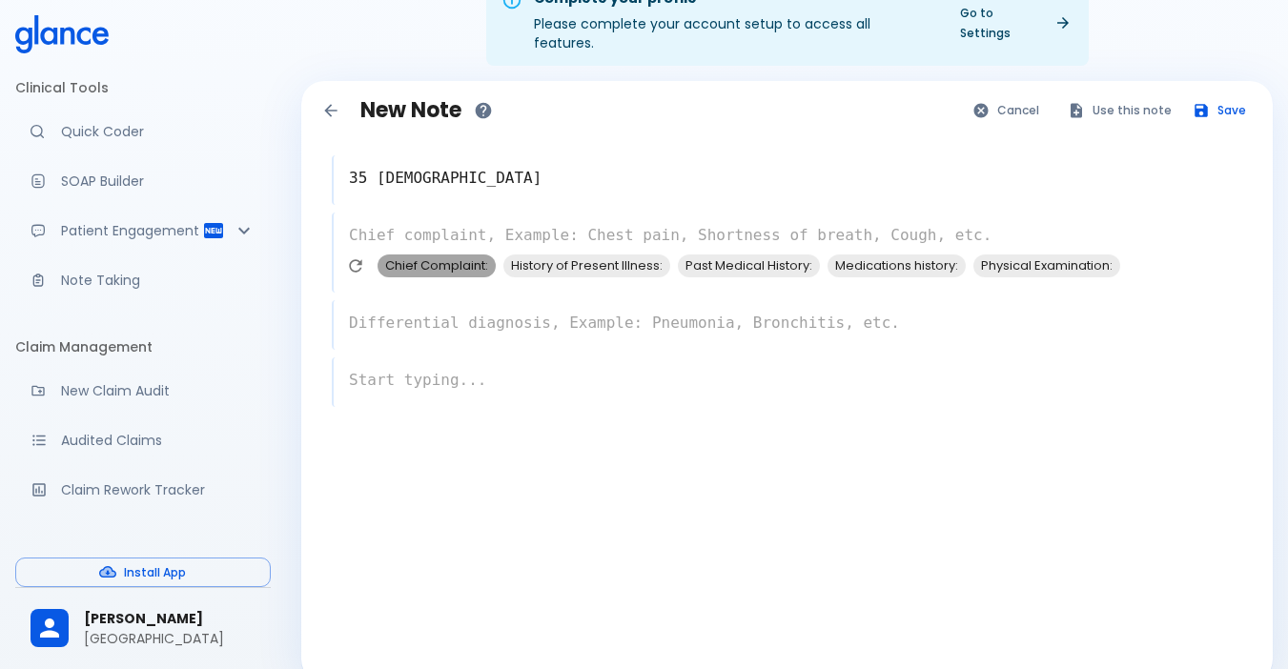
click at [432, 254] on span "Chief Complaint:" at bounding box center [436, 265] width 118 height 22
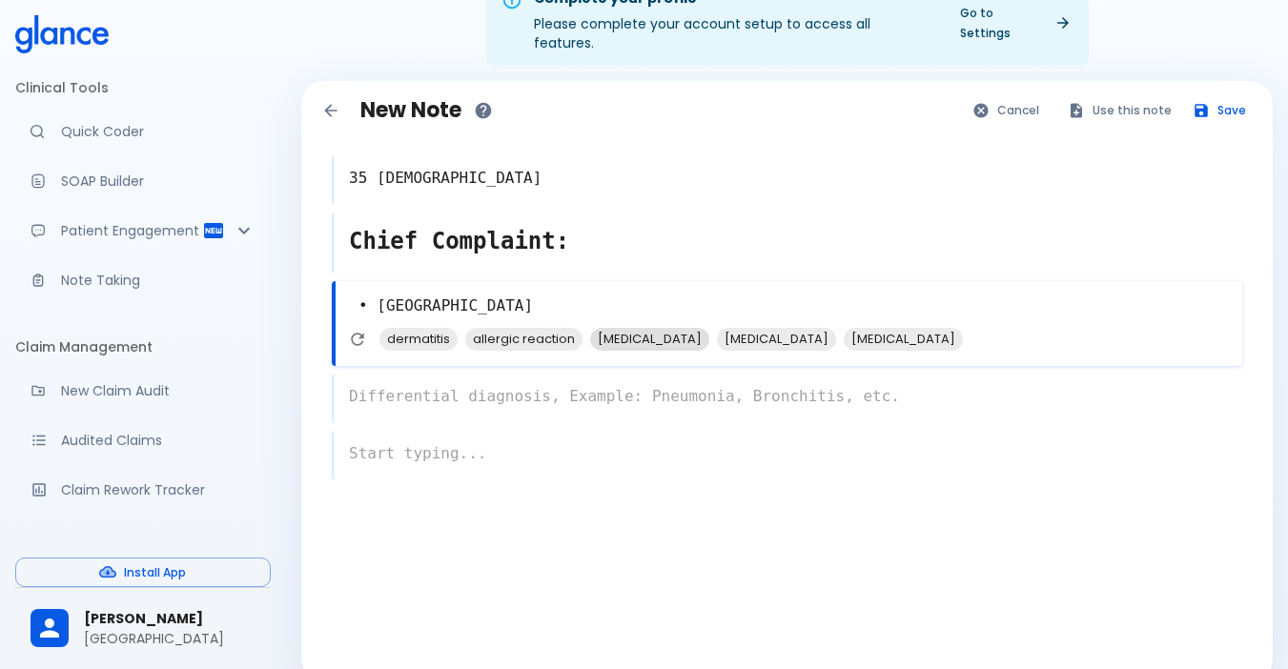
click at [615, 329] on span "[MEDICAL_DATA]" at bounding box center [649, 339] width 119 height 22
click at [422, 328] on span "dermatitis" at bounding box center [418, 339] width 78 height 22
type textarea "• itching [MEDICAL_DATA], [GEOGRAPHIC_DATA]"
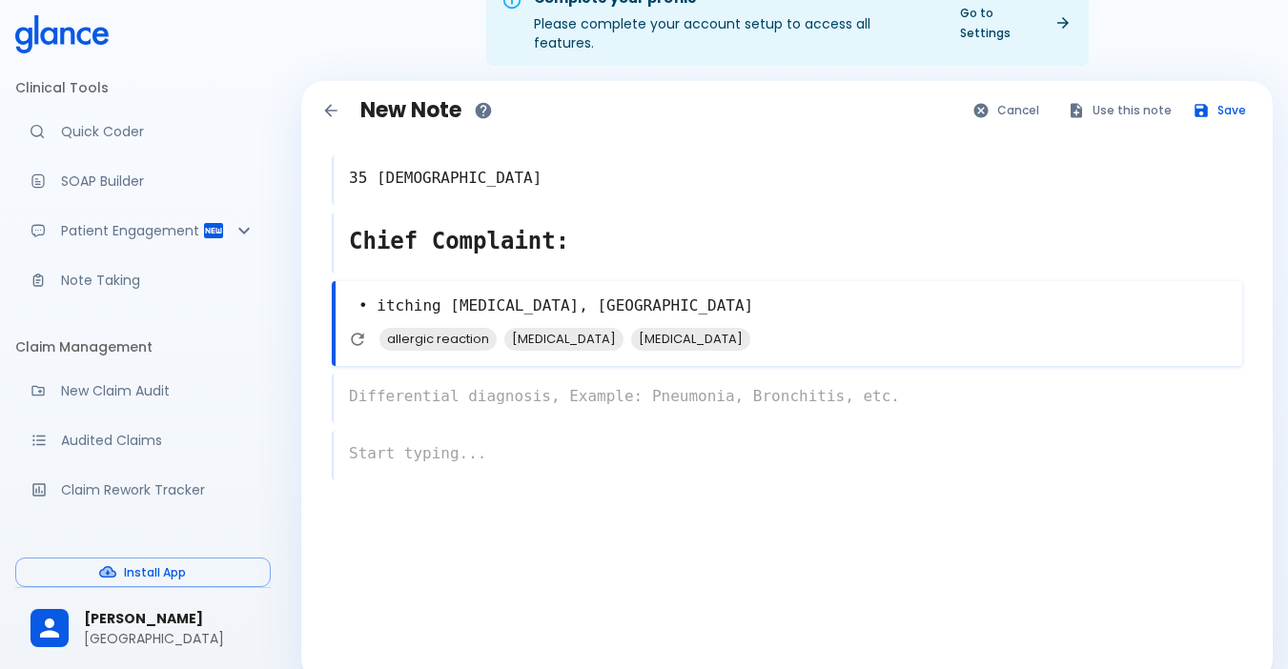
click at [448, 374] on div "x" at bounding box center [787, 399] width 910 height 50
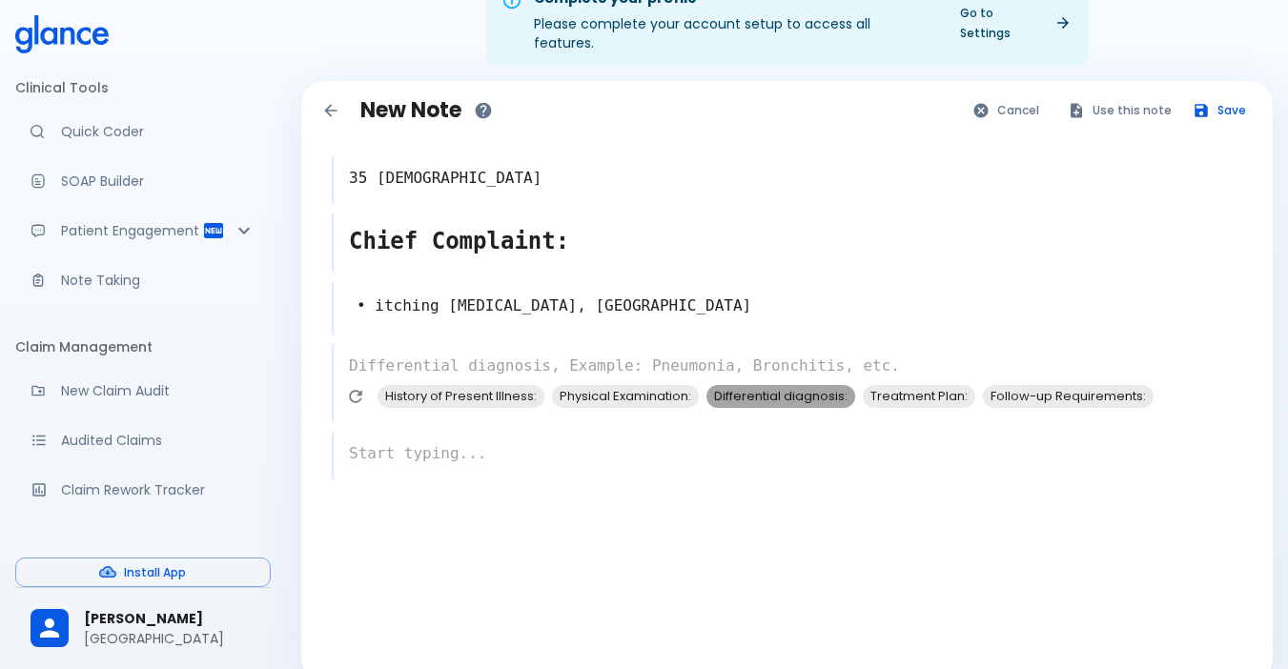
click at [747, 385] on span "Differential diagnosis:" at bounding box center [780, 396] width 149 height 22
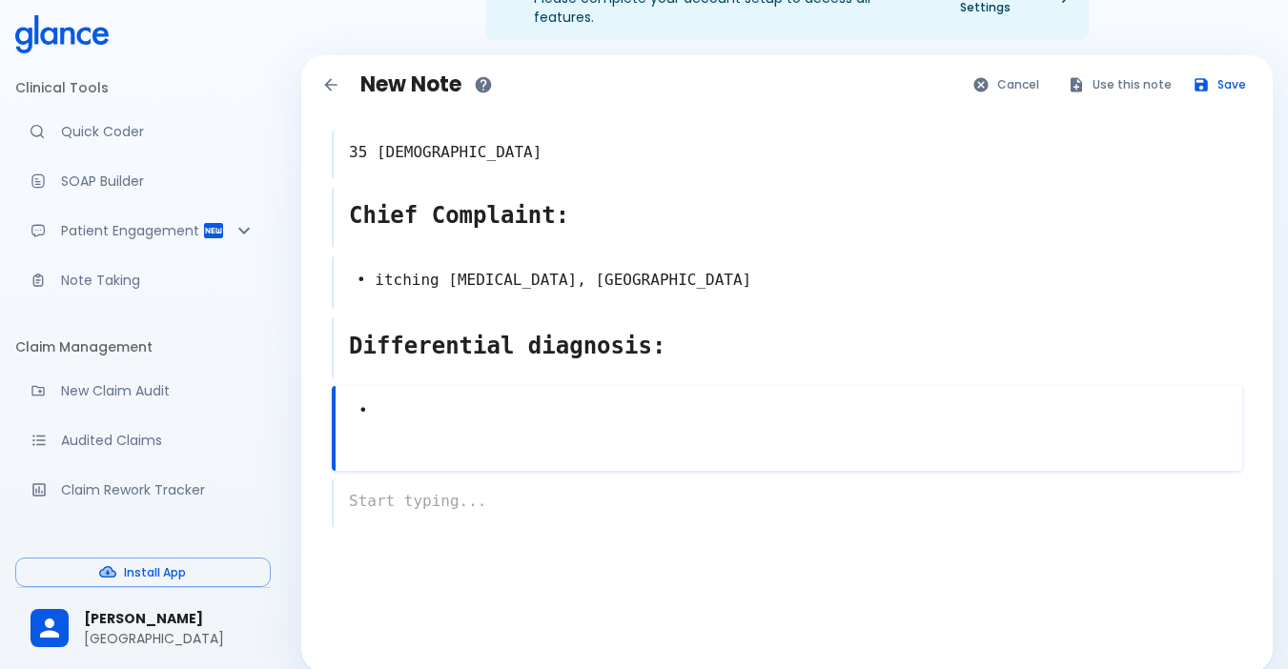
scroll to position [79, 0]
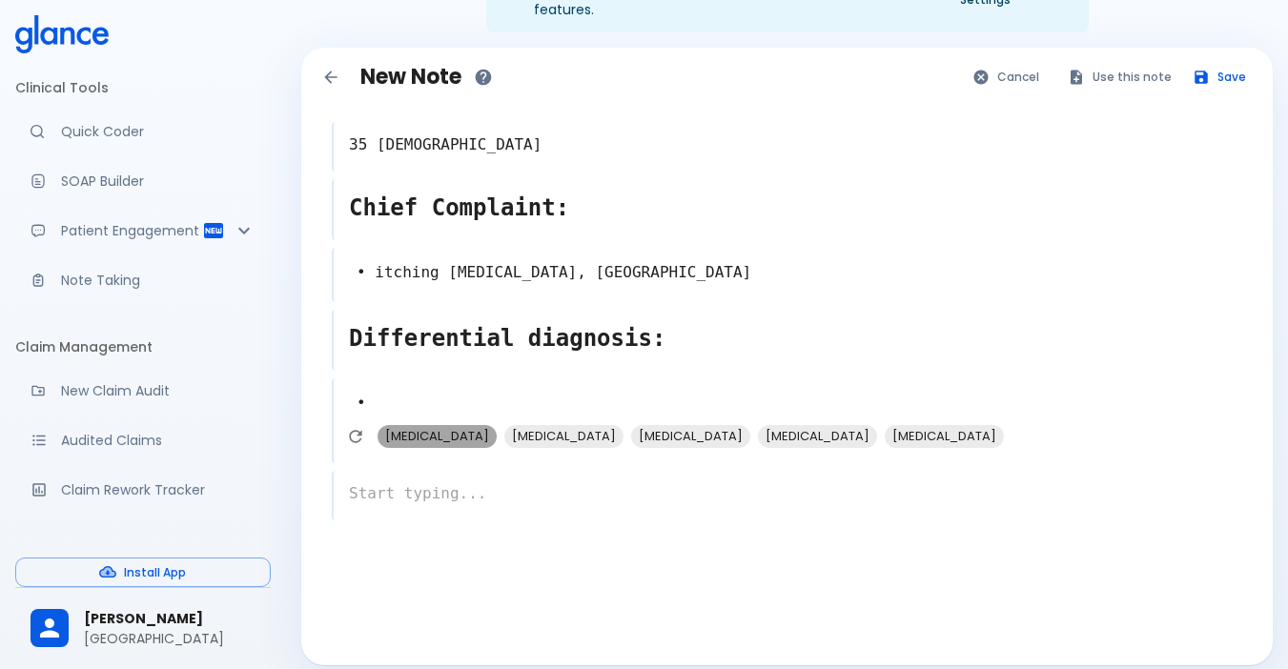
click at [411, 425] on span "[MEDICAL_DATA]" at bounding box center [436, 436] width 119 height 22
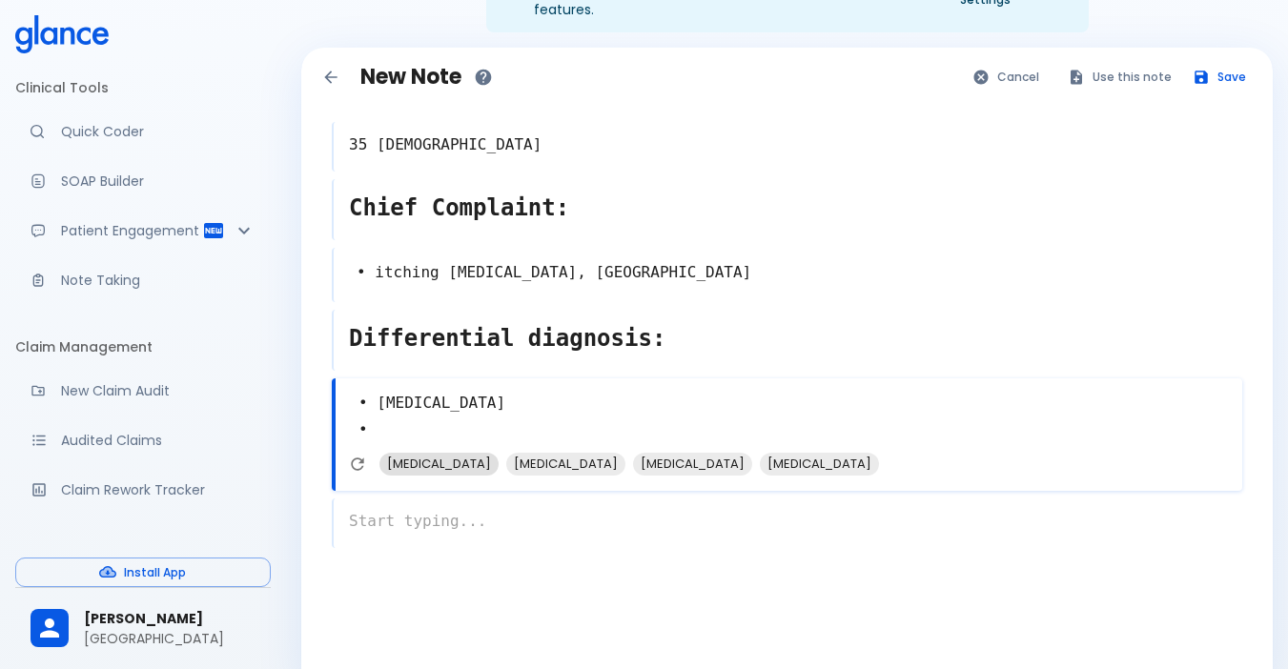
click at [433, 453] on span "[MEDICAL_DATA]" at bounding box center [438, 464] width 119 height 22
type textarea "• [MEDICAL_DATA] • [MEDICAL_DATA] •"
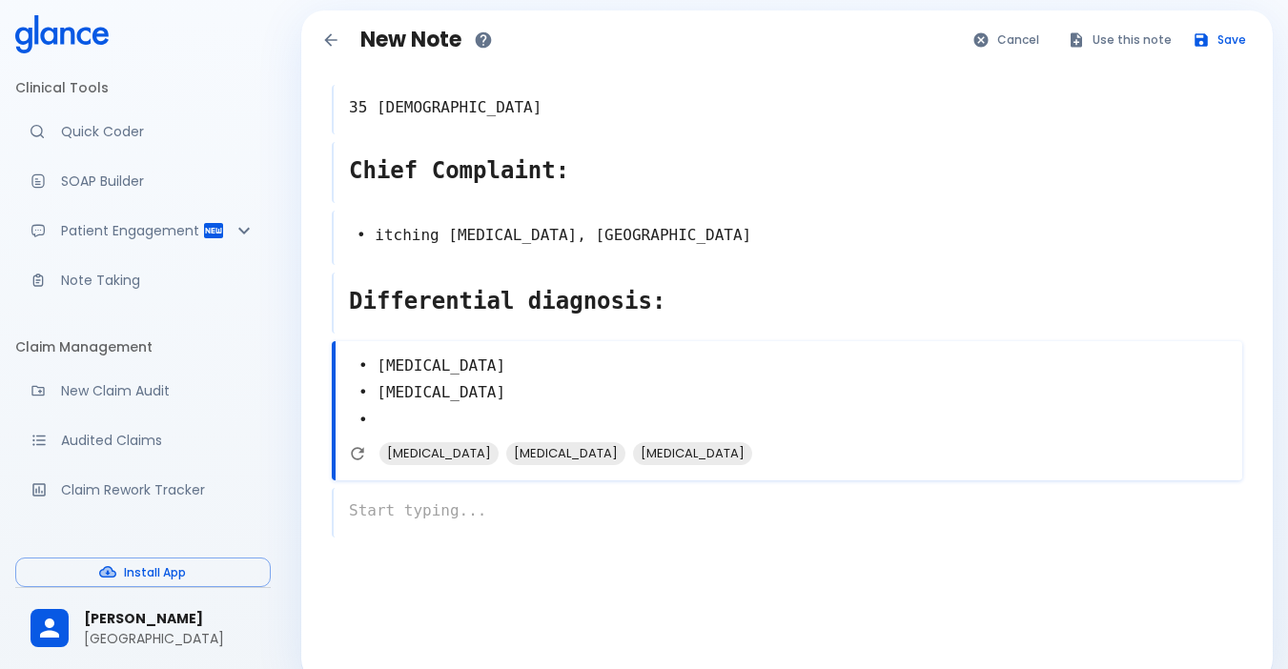
scroll to position [133, 0]
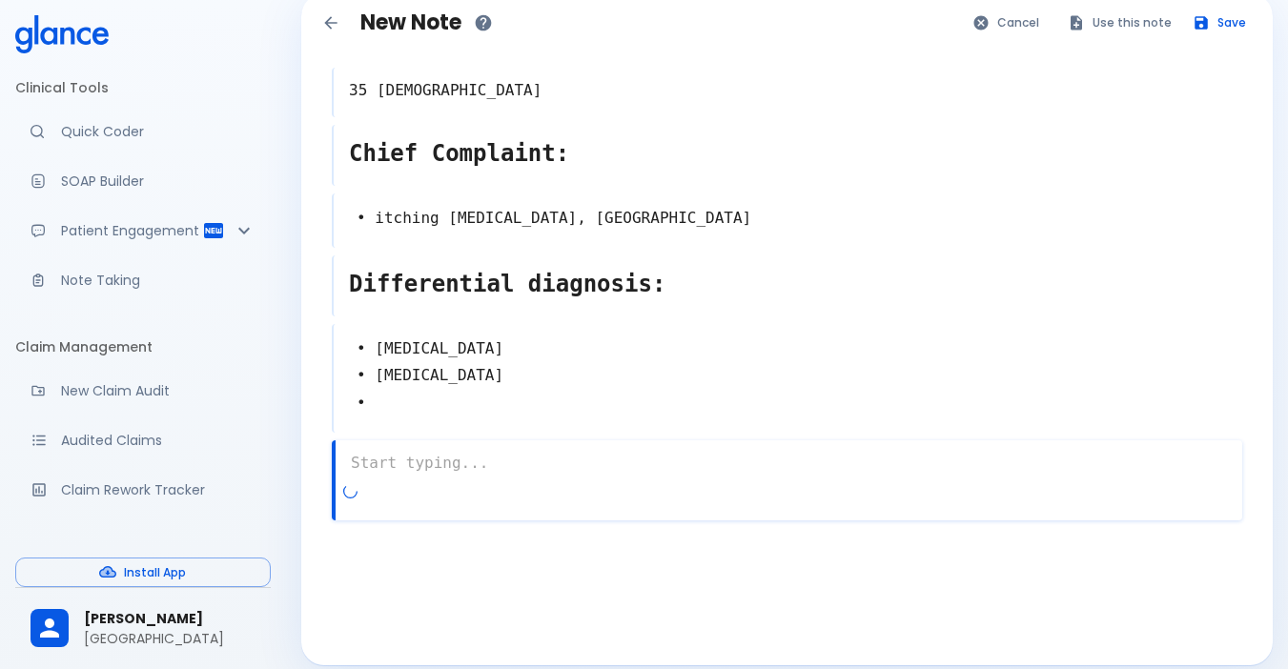
click at [499, 473] on div "x" at bounding box center [787, 480] width 910 height 80
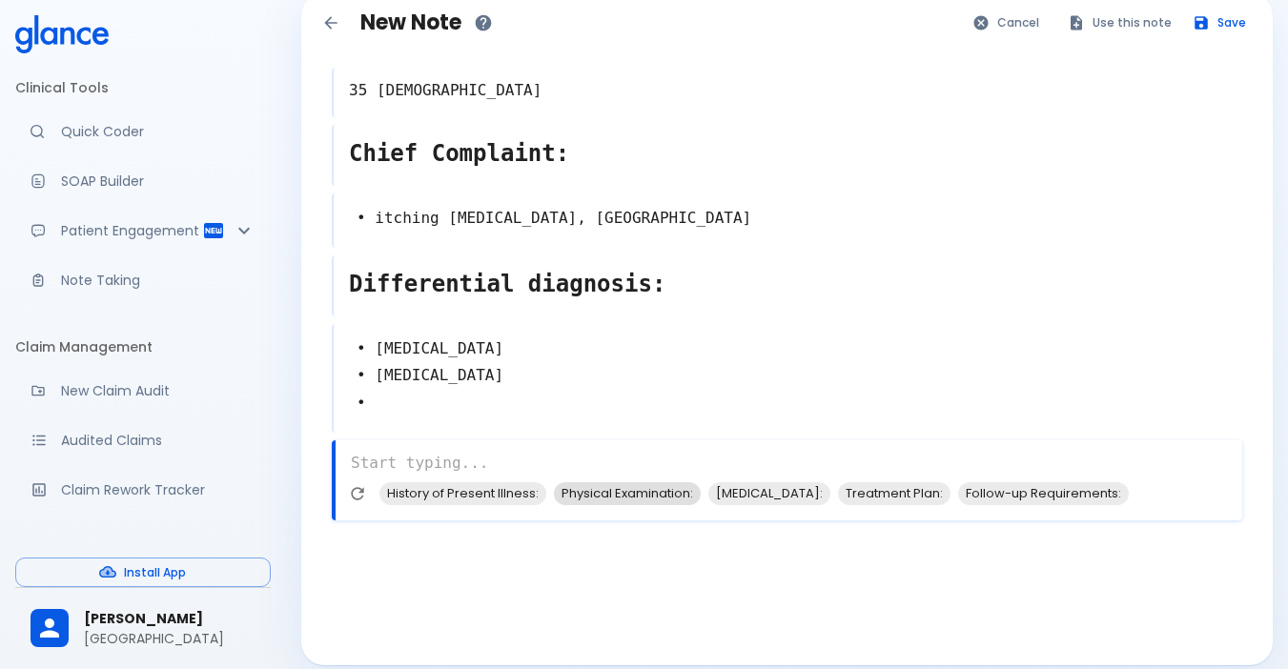
click at [573, 482] on span "Physical Examination:" at bounding box center [627, 493] width 147 height 22
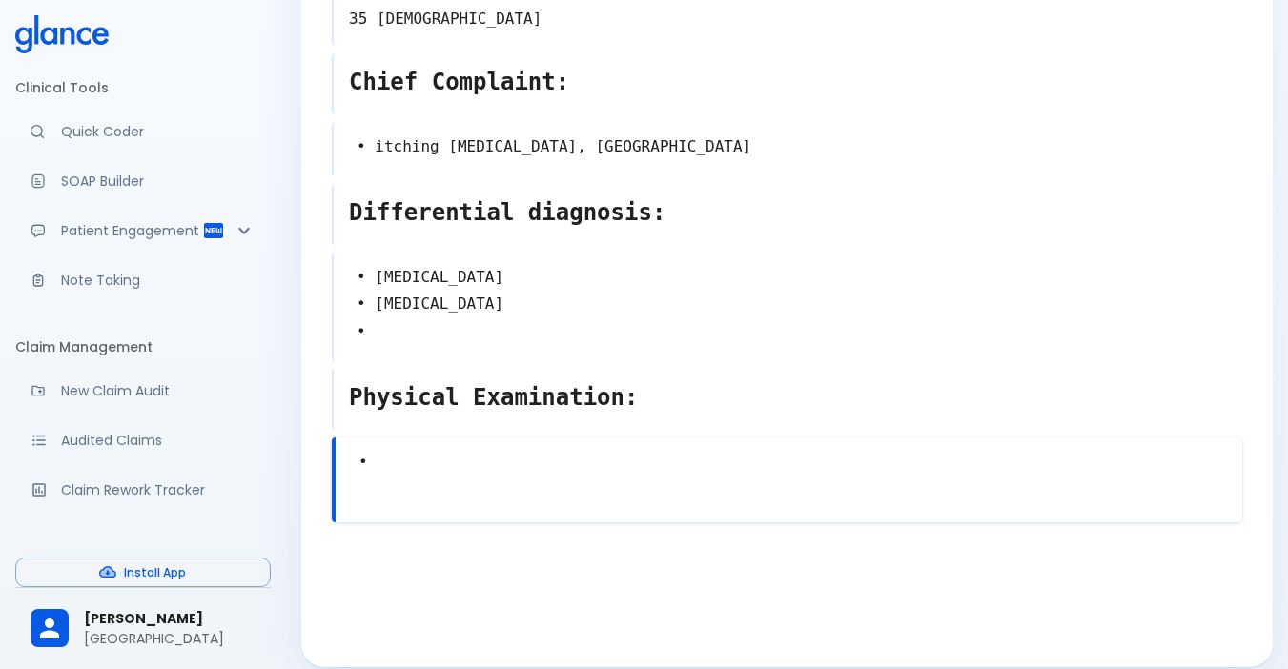
scroll to position [207, 0]
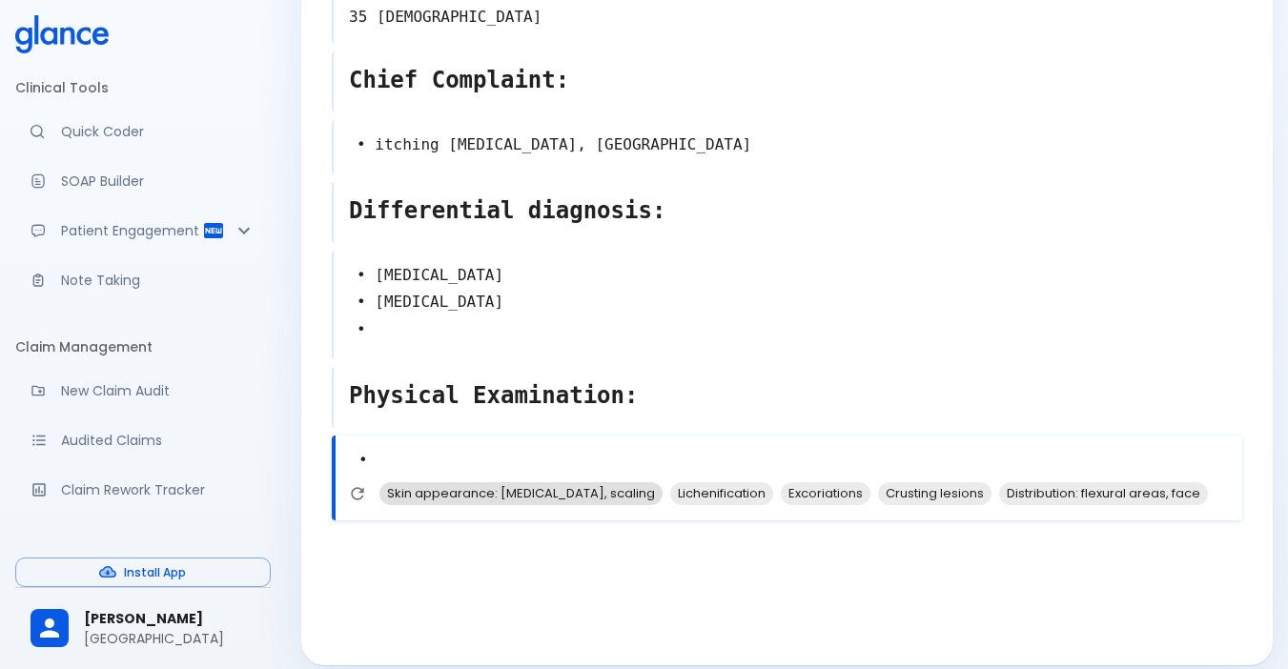
click at [516, 482] on span "Skin appearance: [MEDICAL_DATA], scaling" at bounding box center [520, 493] width 283 height 22
type textarea "• Skin appearance: [MEDICAL_DATA], scaling •"
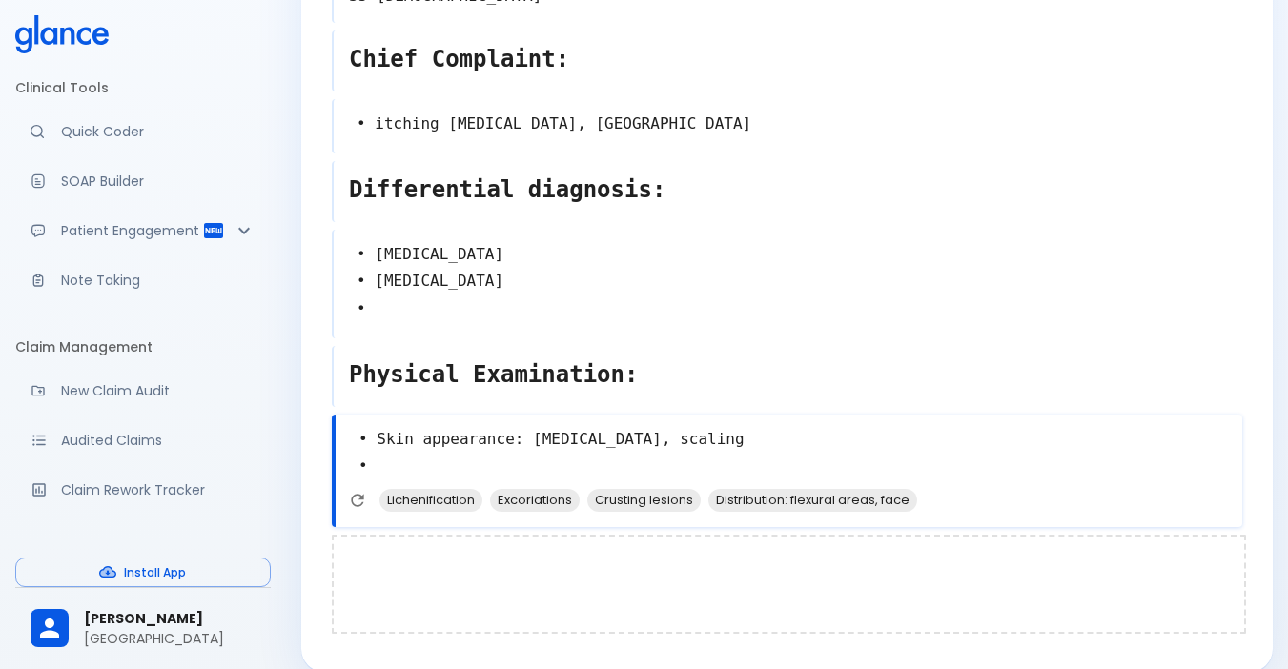
scroll to position [234, 0]
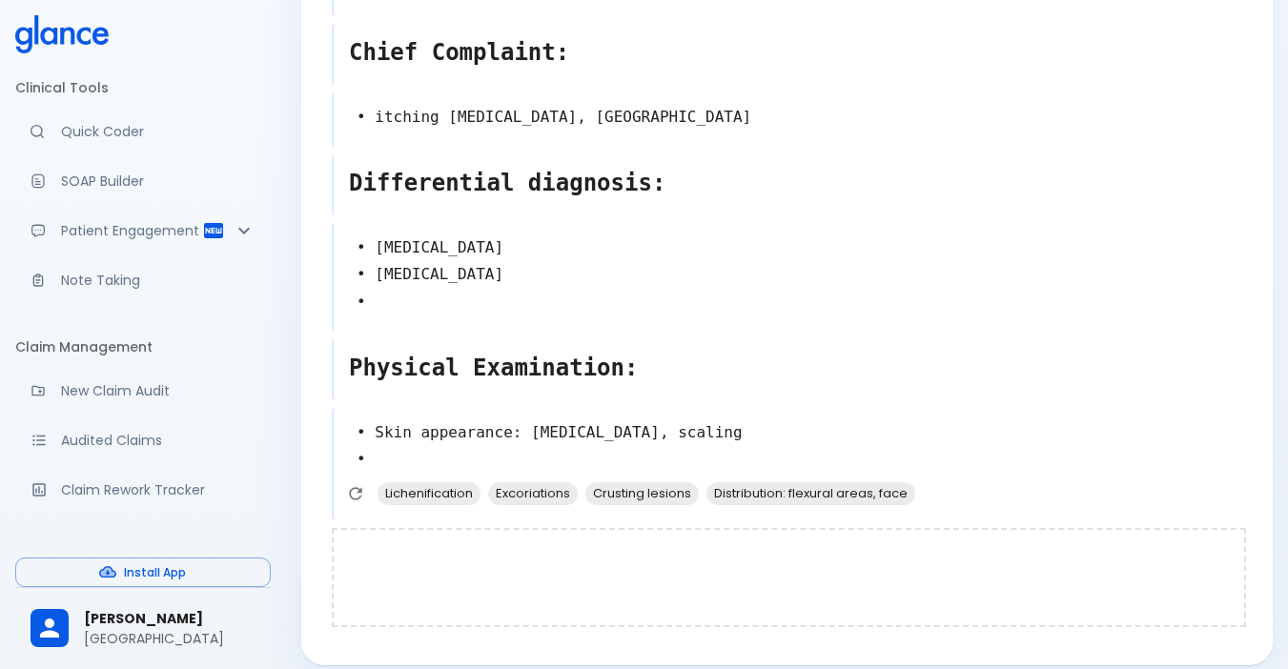
click at [500, 530] on div at bounding box center [789, 577] width 914 height 99
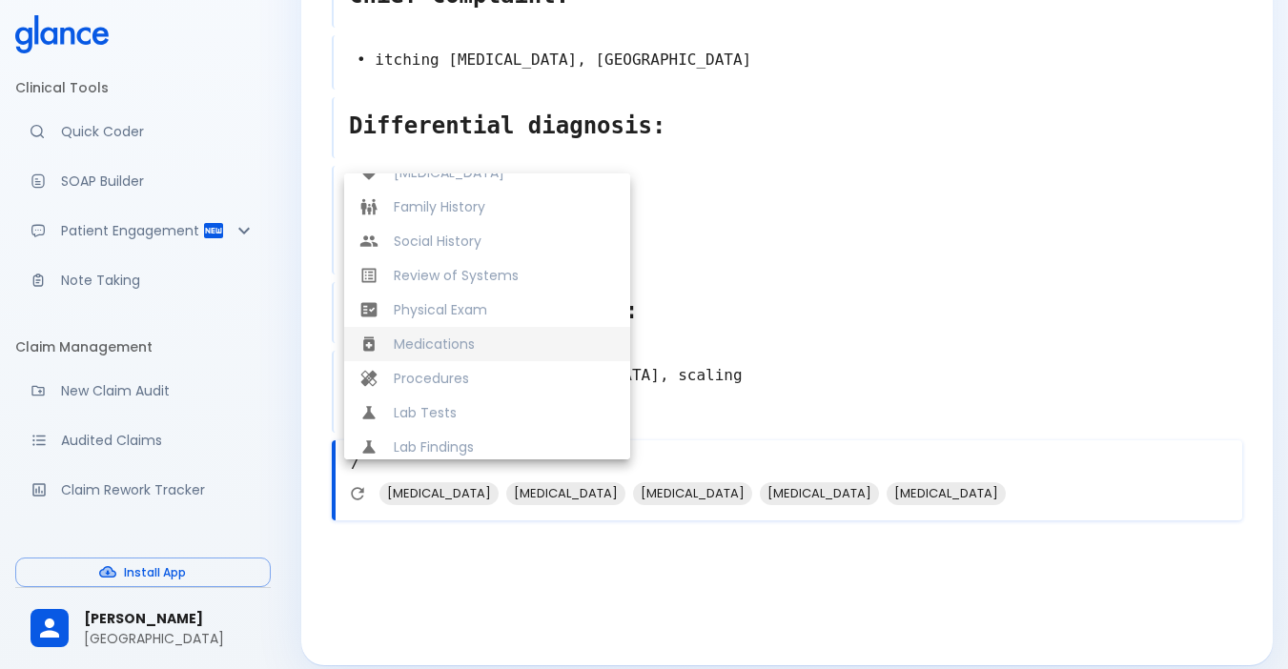
scroll to position [400, 0]
click at [451, 330] on span "Medications" at bounding box center [504, 339] width 221 height 19
type textarea "Medications"
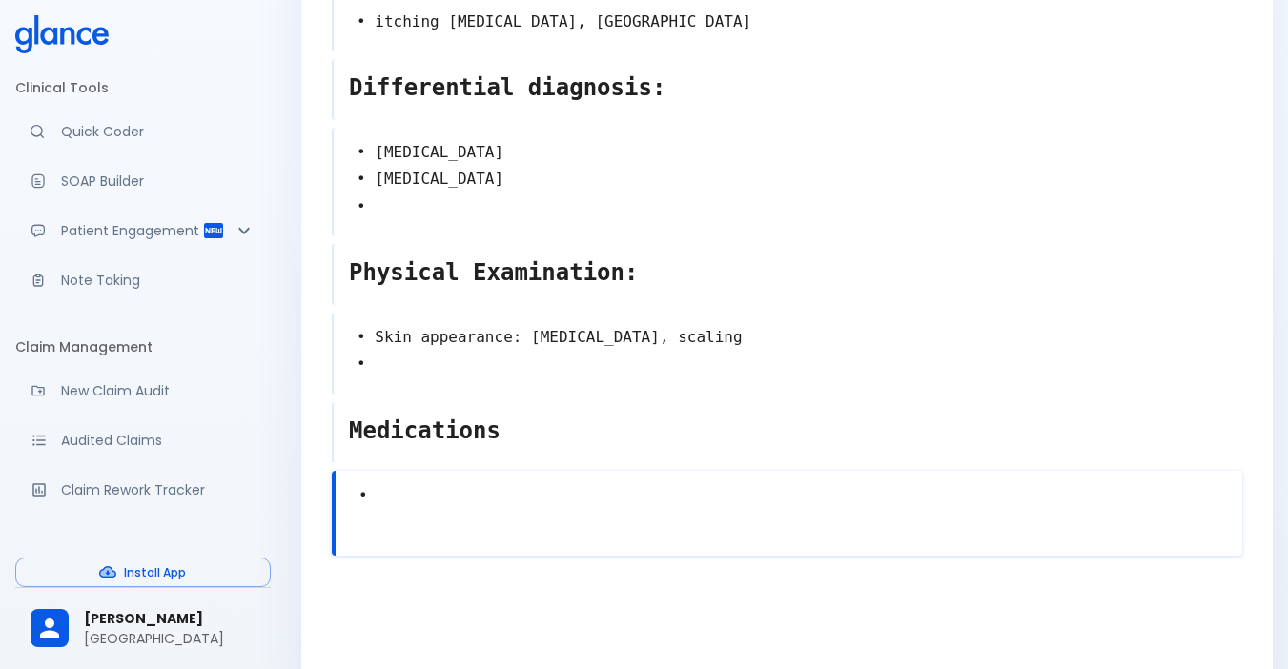
scroll to position [365, 0]
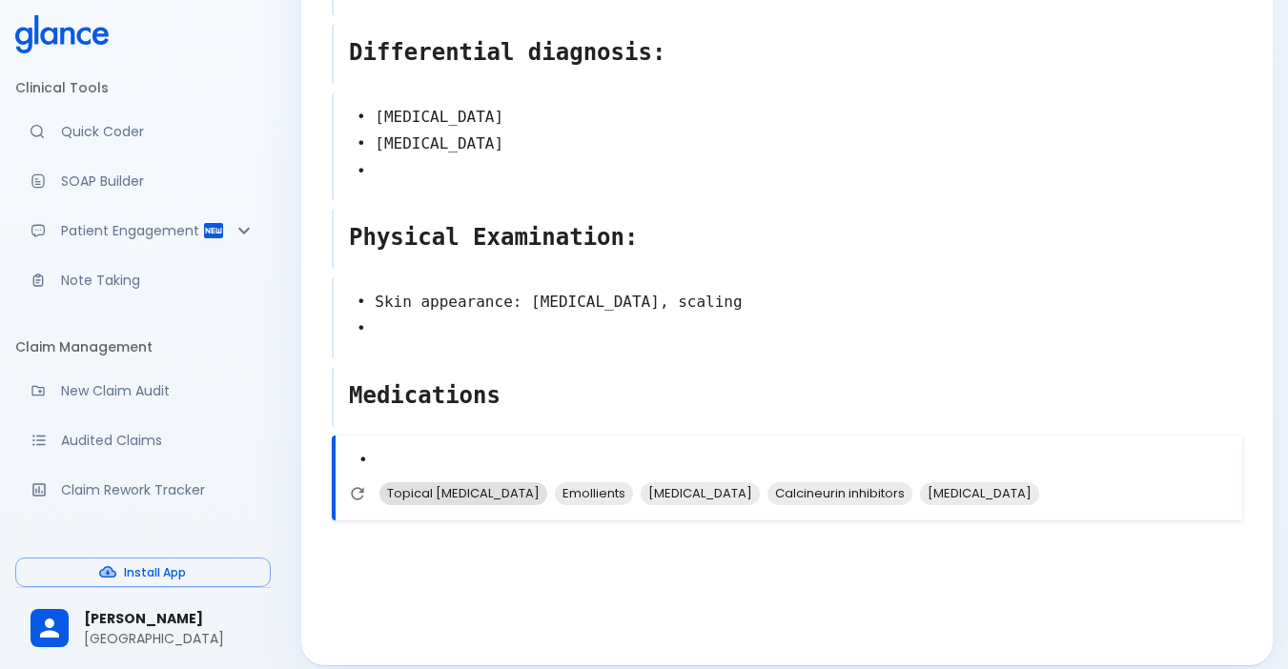
click at [473, 482] on span "Topical [MEDICAL_DATA]" at bounding box center [463, 493] width 168 height 22
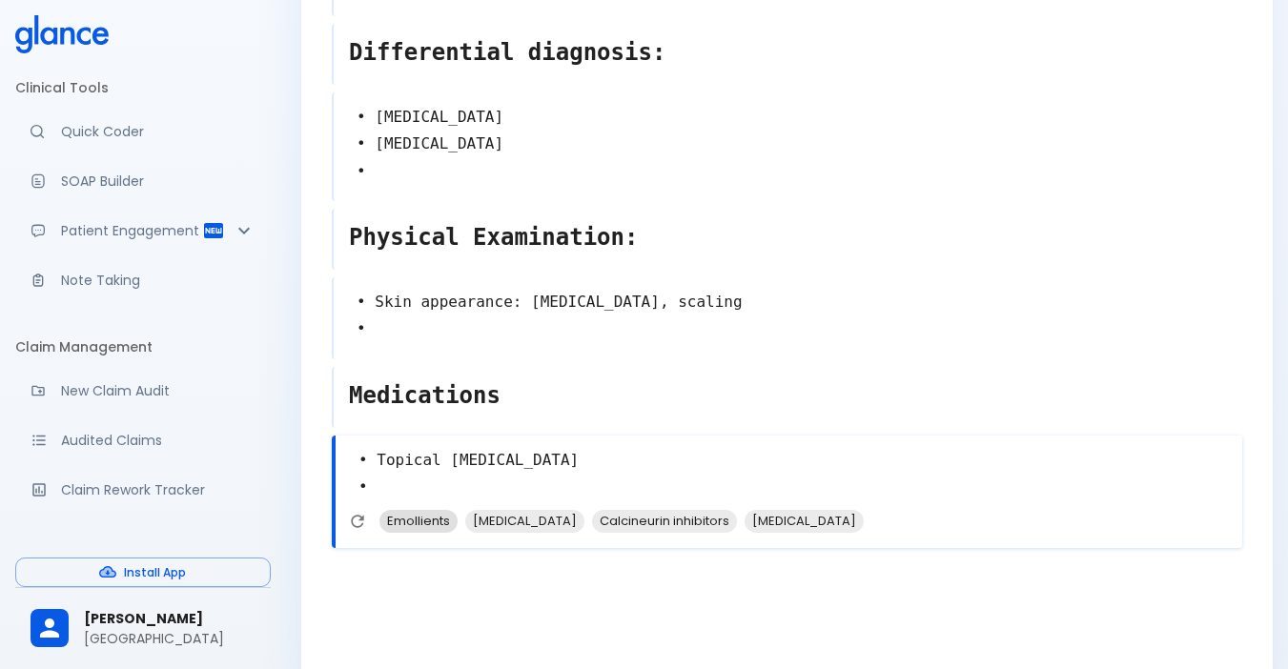
click at [448, 510] on span "Emollients" at bounding box center [418, 521] width 78 height 22
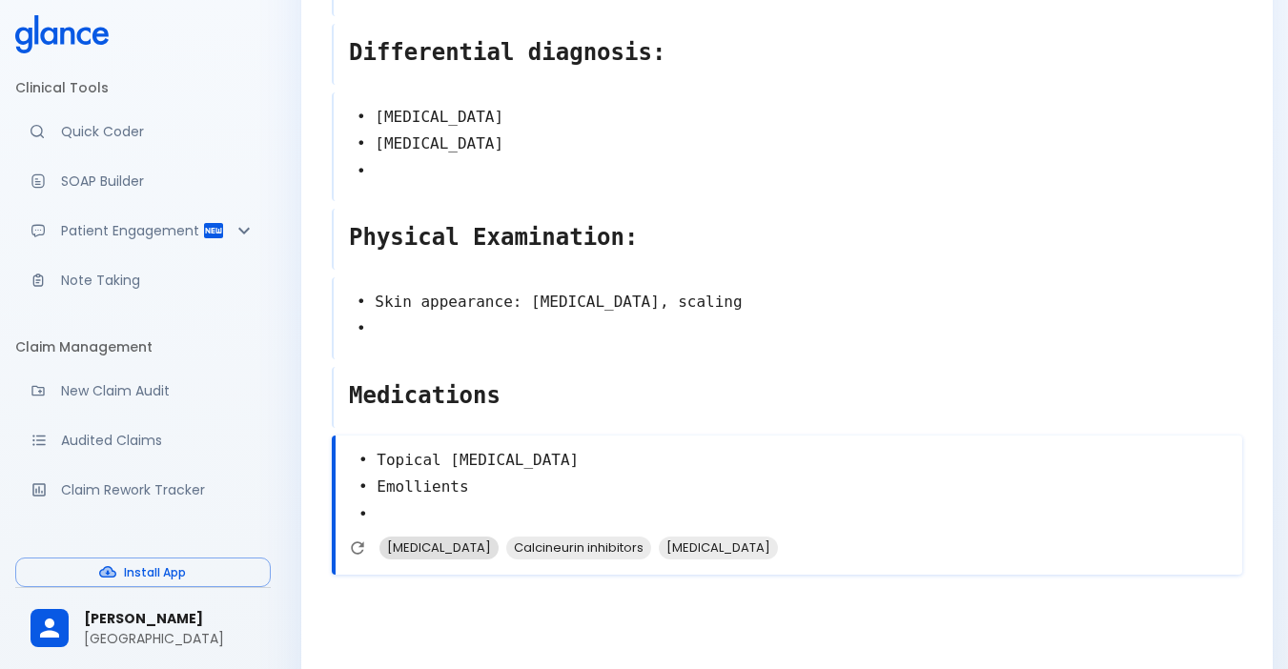
click at [442, 537] on span "[MEDICAL_DATA]" at bounding box center [438, 548] width 119 height 22
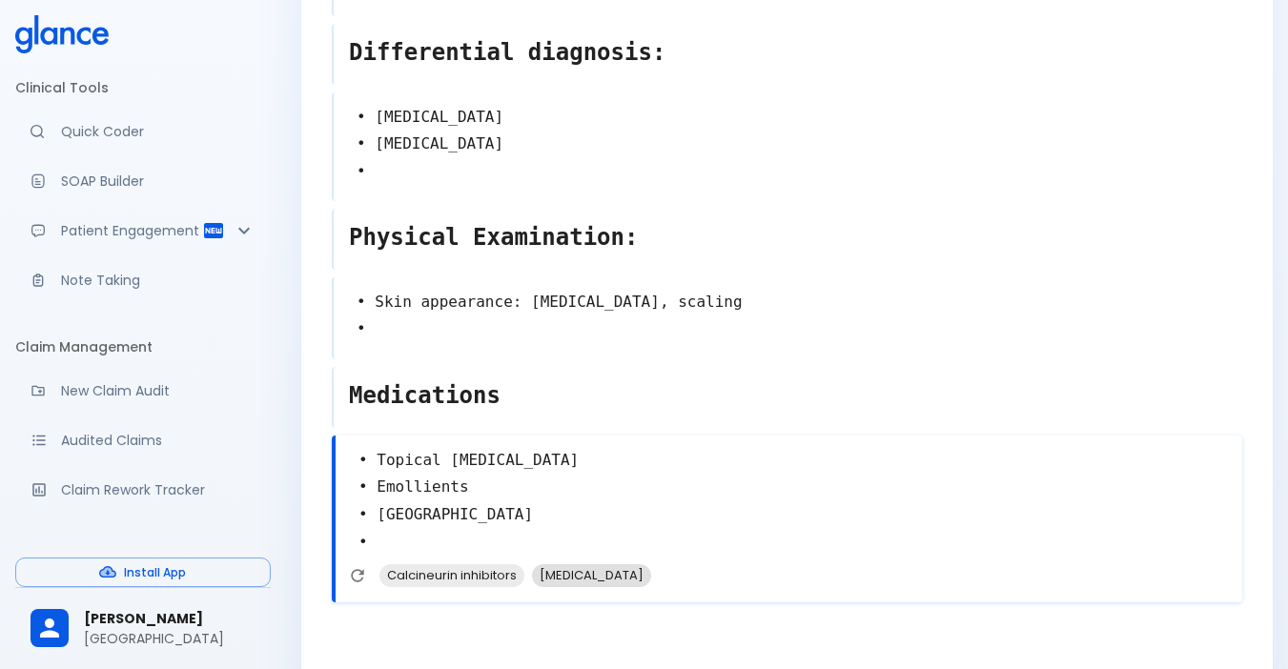
click at [551, 564] on span "[MEDICAL_DATA]" at bounding box center [591, 575] width 119 height 22
type textarea "• Topical [MEDICAL_DATA] • Emollients • [GEOGRAPHIC_DATA] • [MEDICAL_DATA] •"
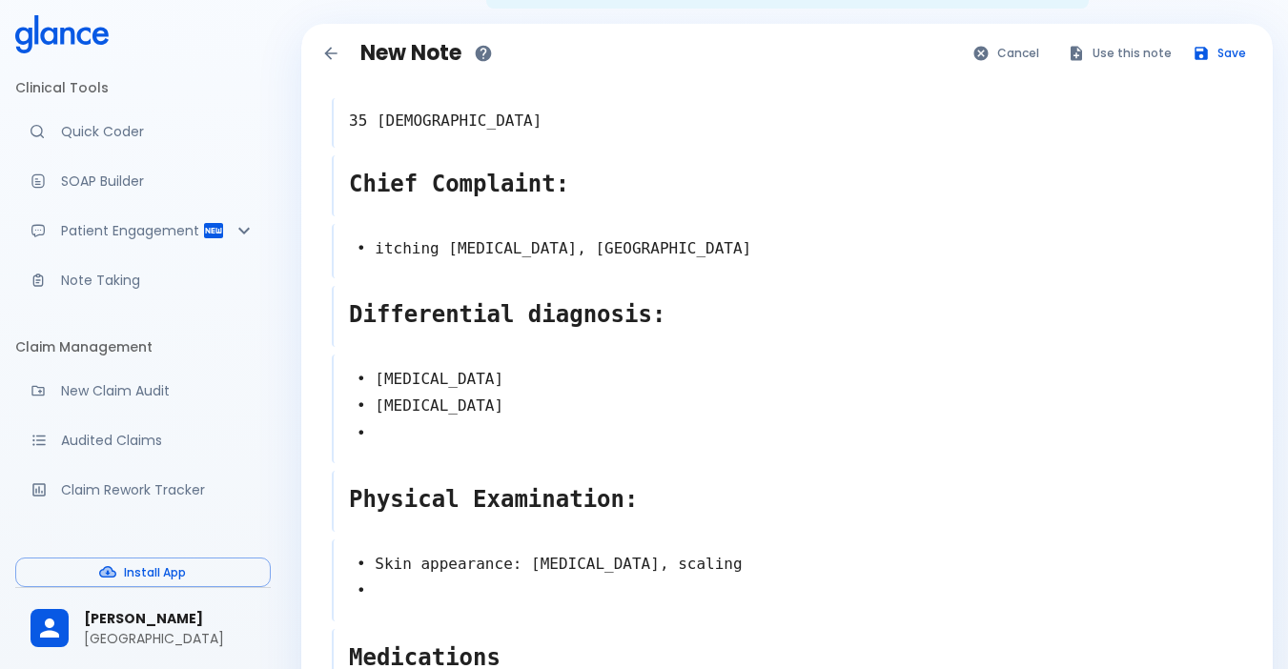
scroll to position [0, 0]
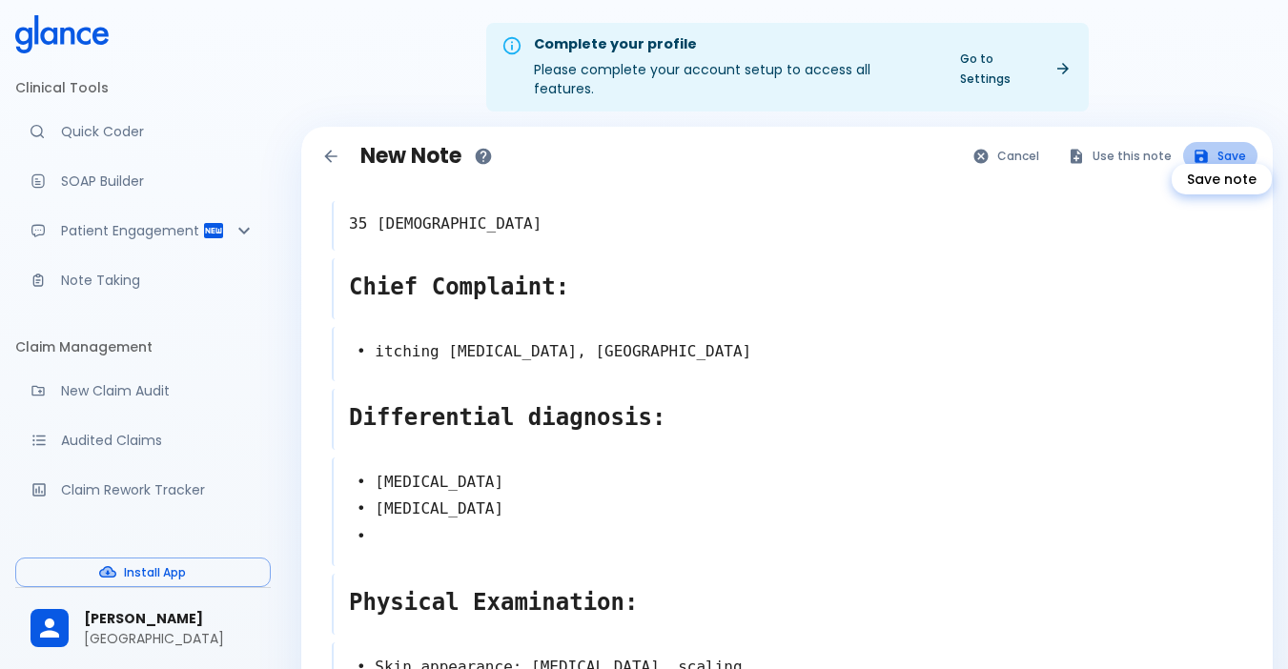
click at [1229, 142] on button "Save" at bounding box center [1220, 156] width 74 height 28
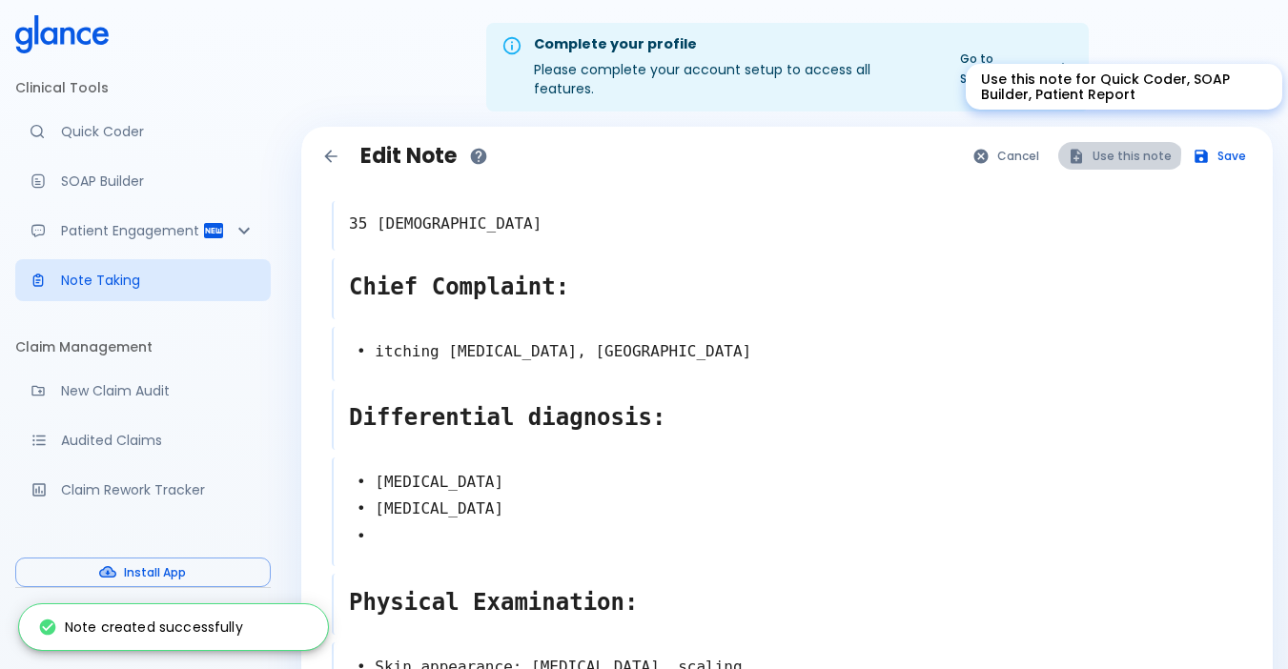
click at [1117, 142] on button "Use this note" at bounding box center [1120, 156] width 125 height 28
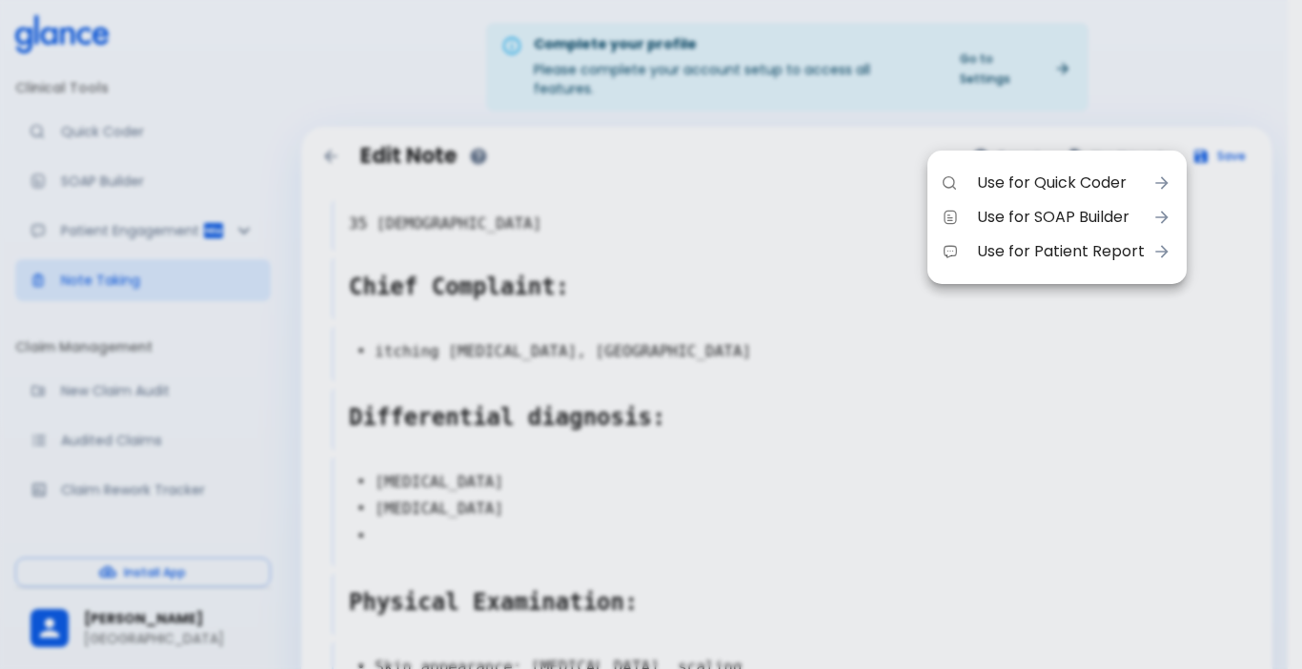
click at [1065, 189] on span "Use for Quick Coder" at bounding box center [1061, 183] width 168 height 23
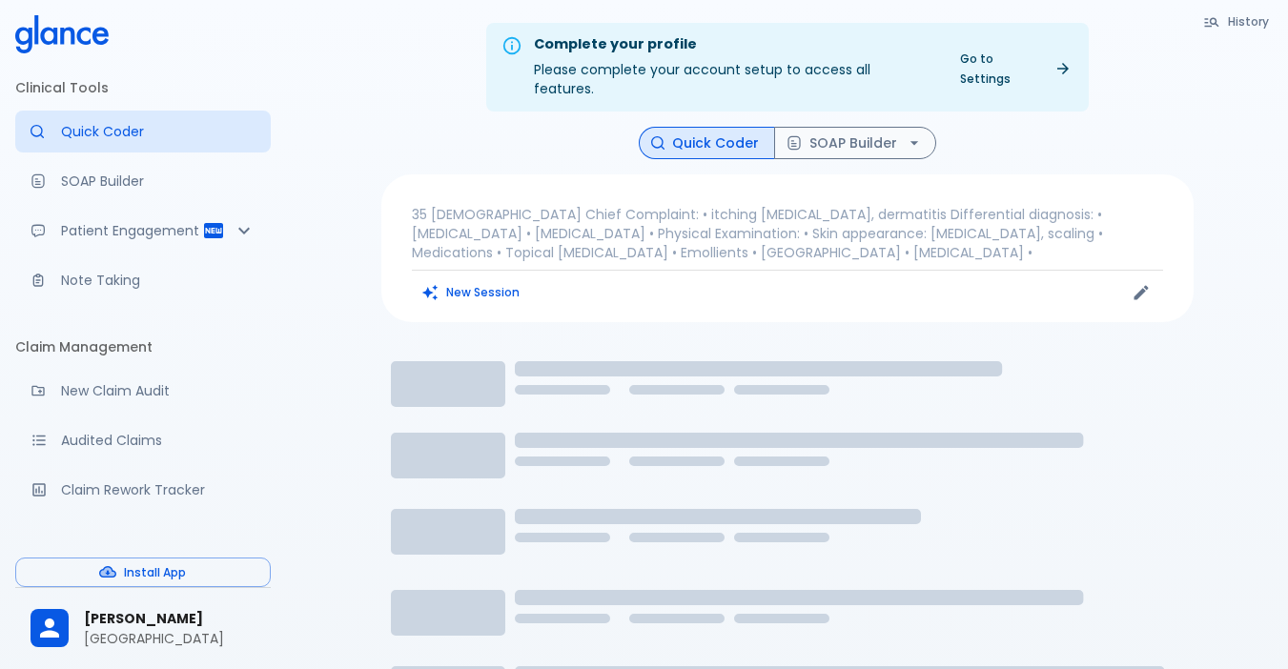
click at [83, 290] on p "Note Taking" at bounding box center [158, 280] width 194 height 19
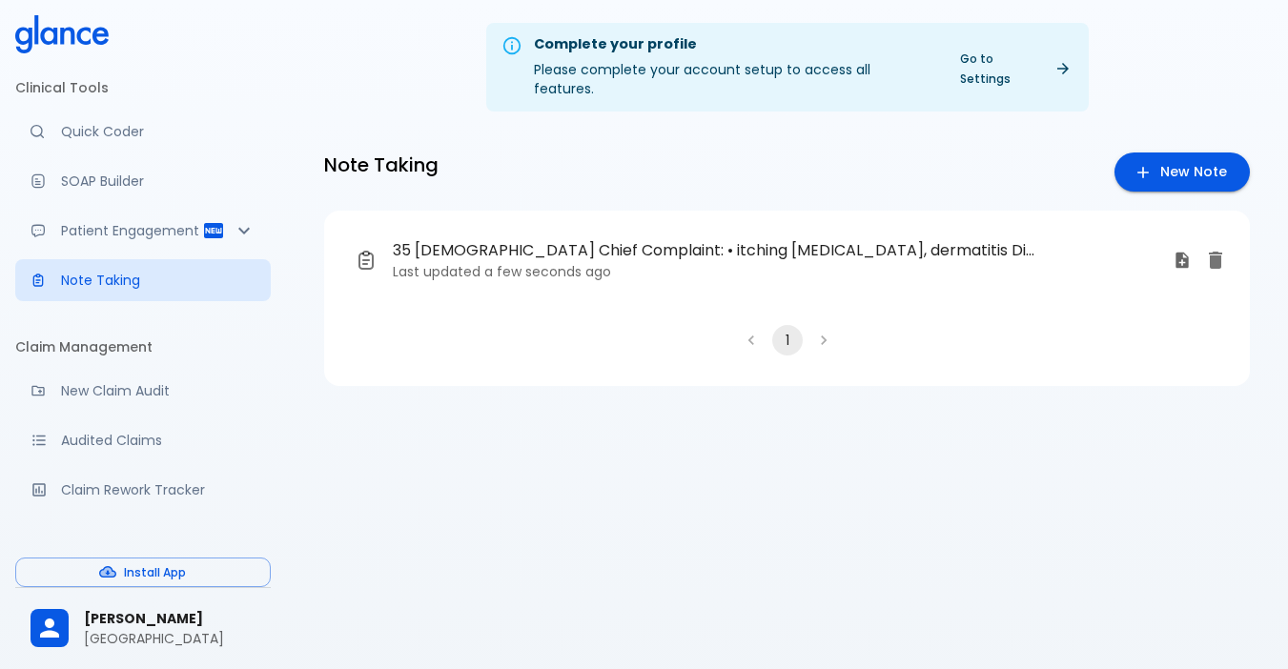
click at [660, 239] on span "35 [DEMOGRAPHIC_DATA] Chief Complaint: • itching [MEDICAL_DATA], dermatitis Dif…" at bounding box center [715, 250] width 644 height 23
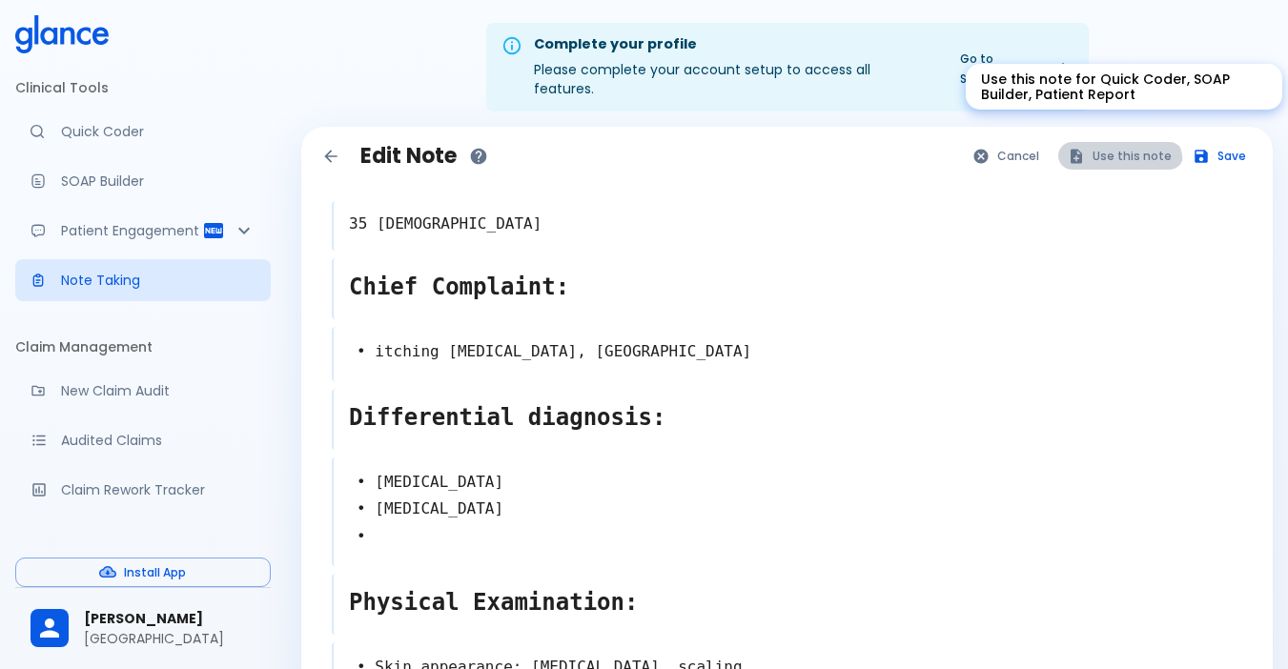
click at [1118, 148] on button "Use this note" at bounding box center [1120, 156] width 125 height 28
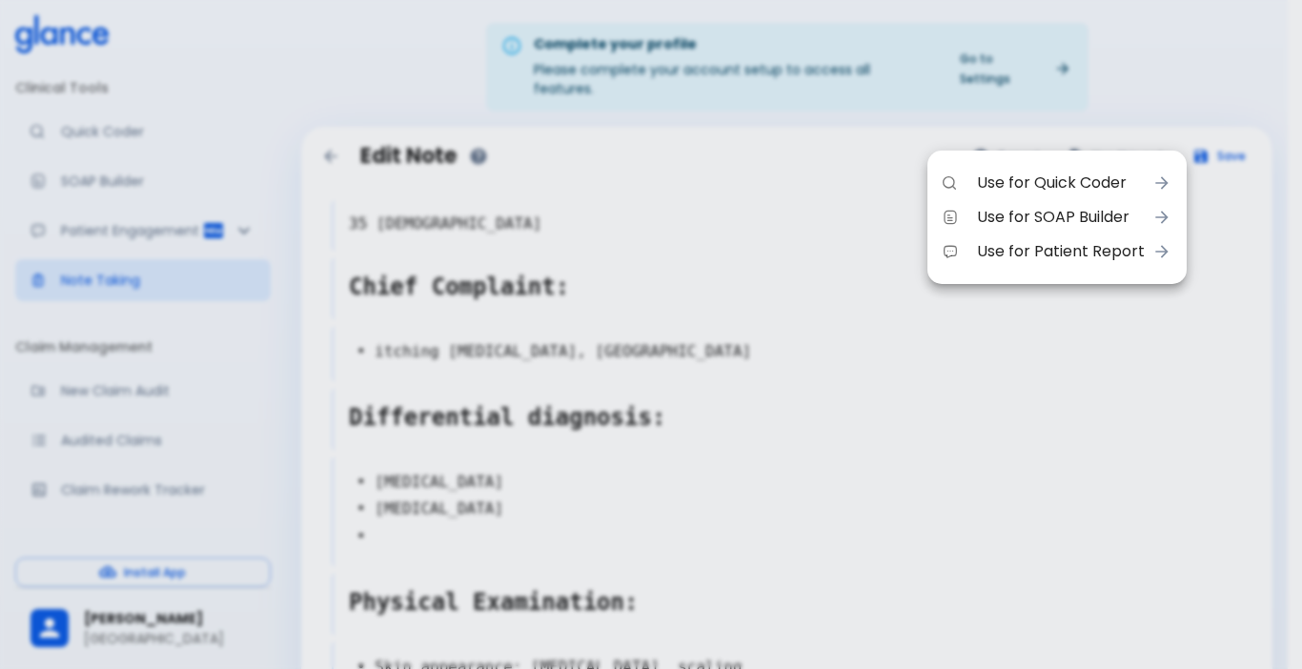
click at [1101, 179] on span "Use for Quick Coder" at bounding box center [1061, 183] width 168 height 23
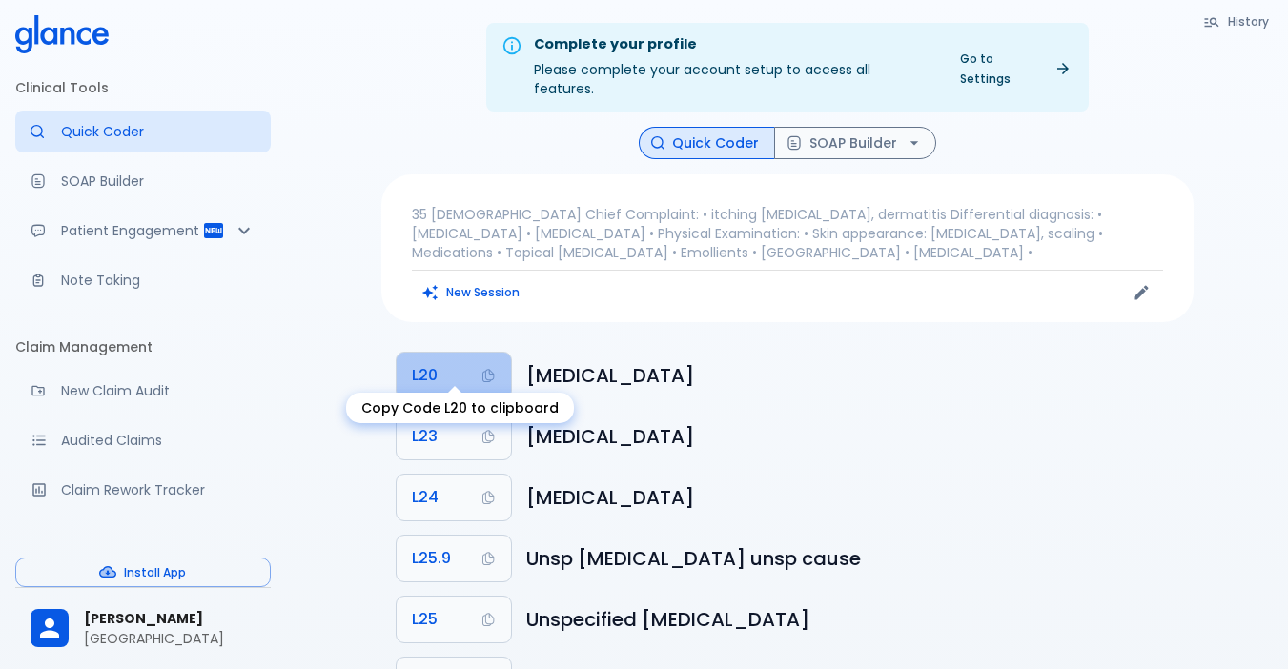
click at [461, 353] on button "L20" at bounding box center [454, 376] width 114 height 46
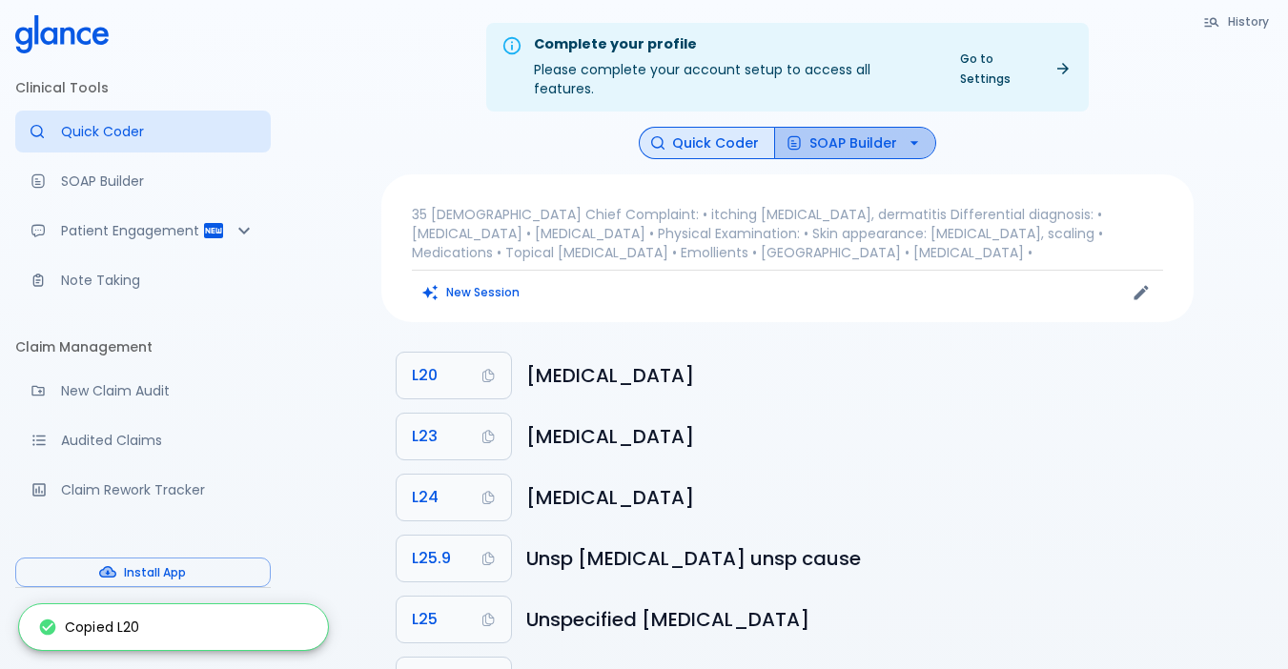
click at [868, 127] on button "SOAP Builder" at bounding box center [855, 143] width 162 height 33
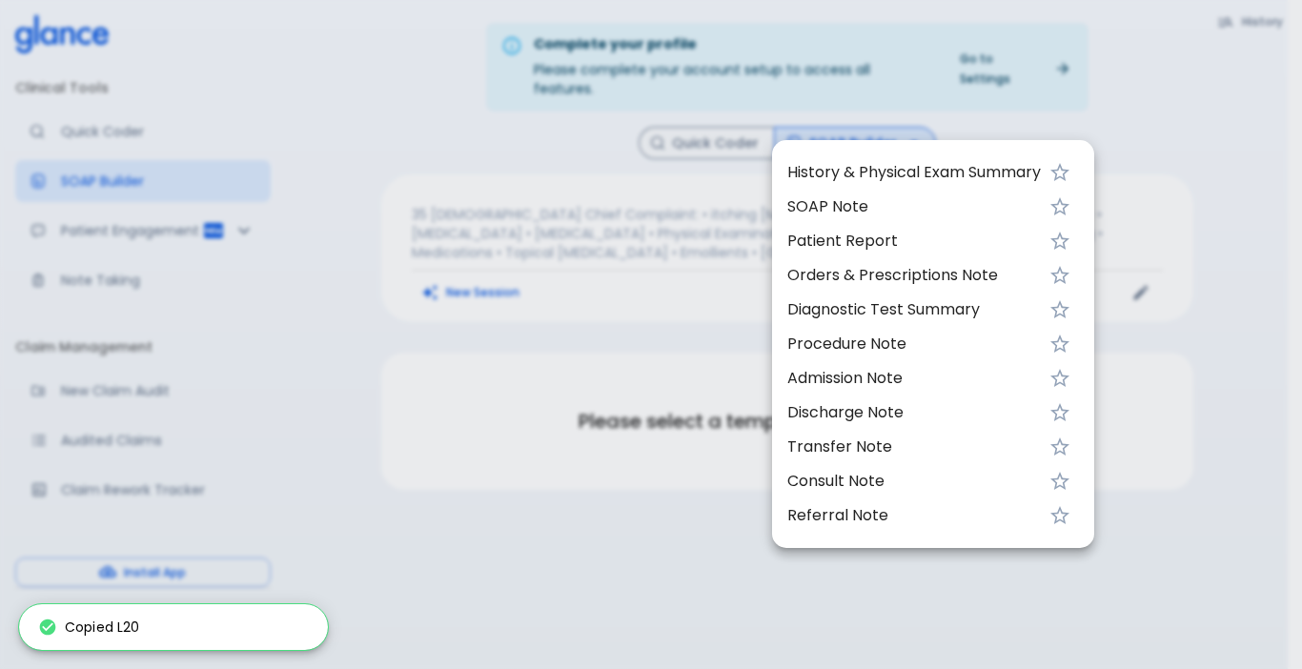
click at [841, 161] on span "History & Physical Exam Summary" at bounding box center [914, 172] width 254 height 23
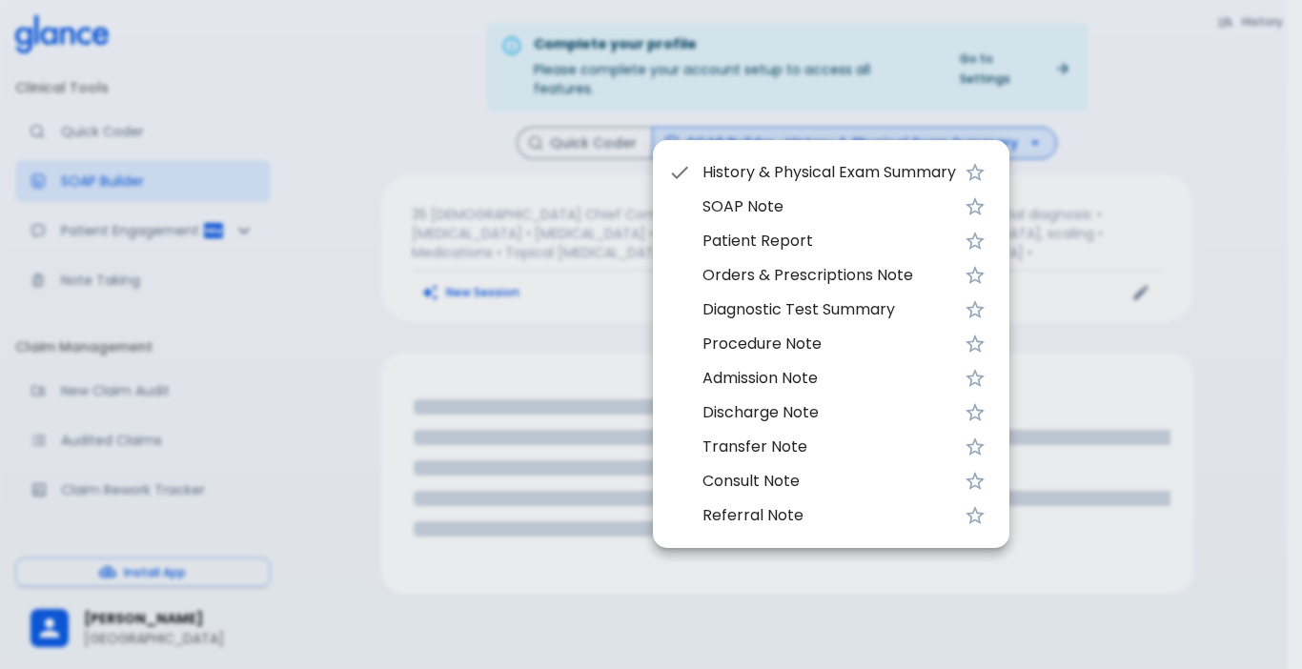
click at [555, 230] on div at bounding box center [651, 334] width 1302 height 669
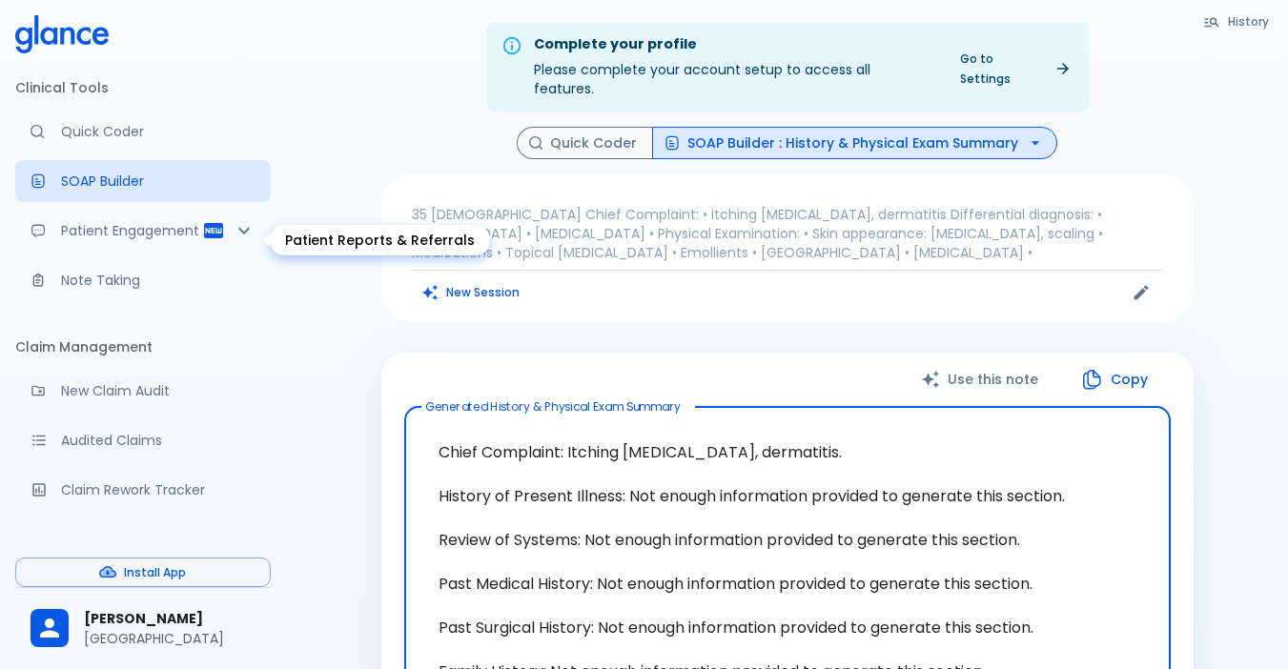
click at [58, 234] on div "Patient Reports & Referrals" at bounding box center [46, 230] width 31 height 15
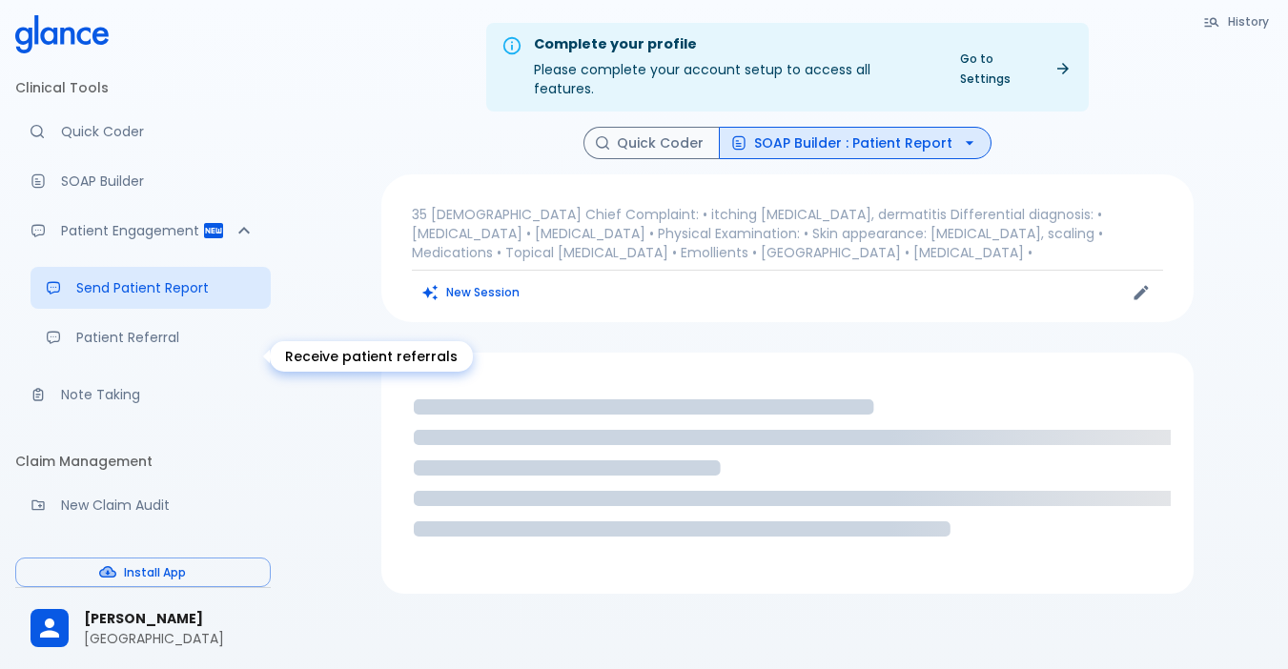
click at [103, 347] on p "Patient Referral" at bounding box center [165, 337] width 179 height 19
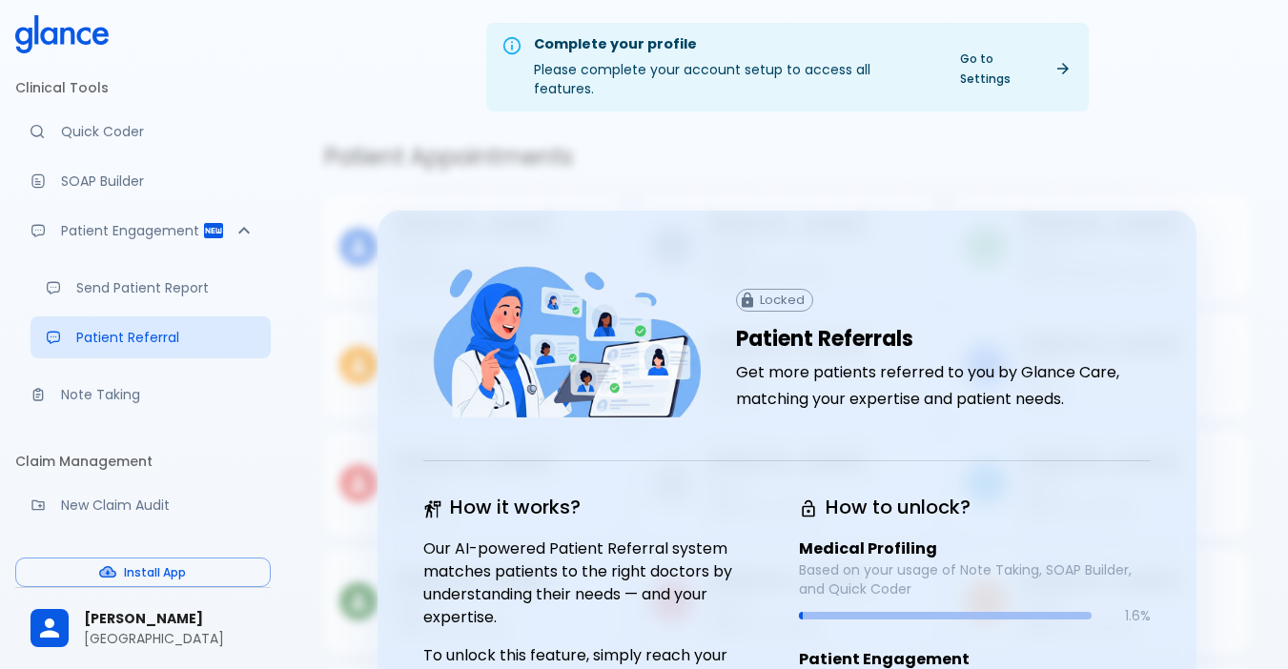
scroll to position [95, 0]
